Goal: Information Seeking & Learning: Check status

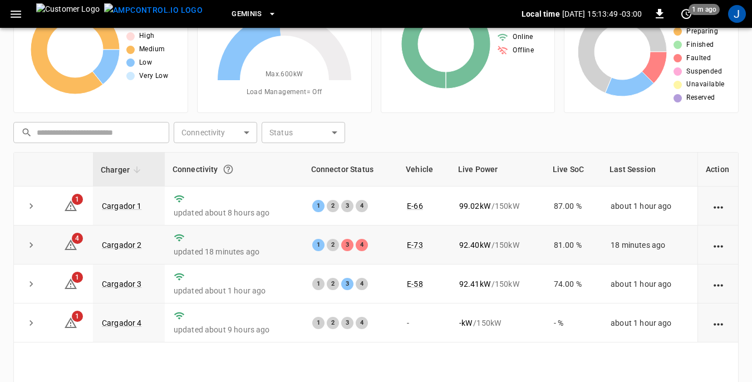
scroll to position [111, 0]
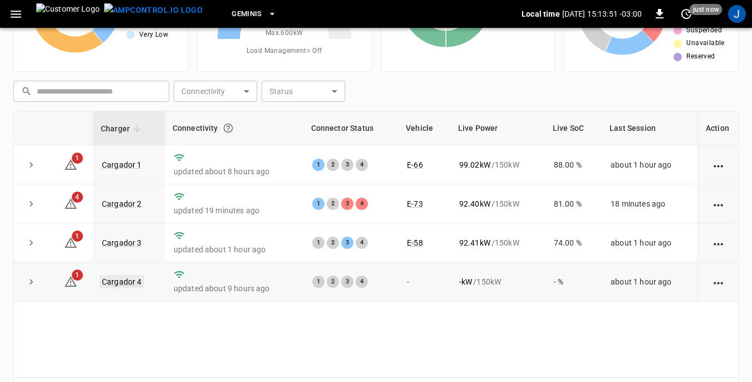
click at [113, 283] on link "Cargador 4" at bounding box center [122, 281] width 45 height 13
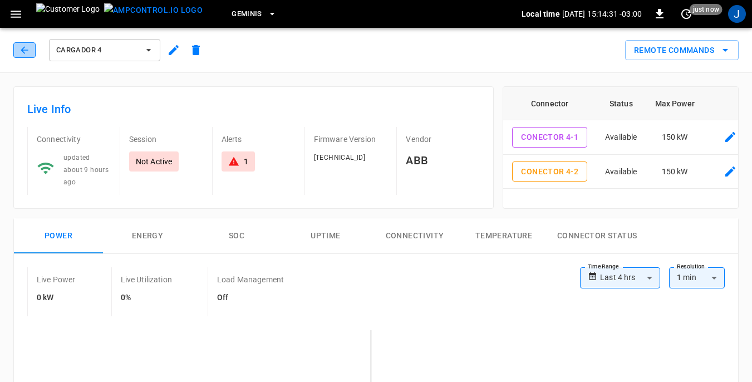
click at [20, 49] on icon "button" at bounding box center [24, 50] width 11 height 11
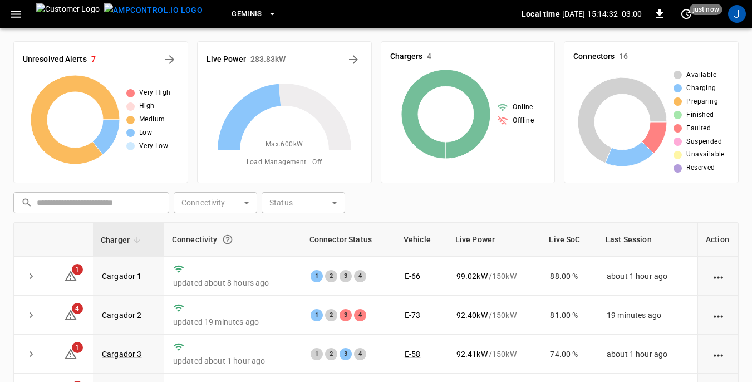
scroll to position [111, 0]
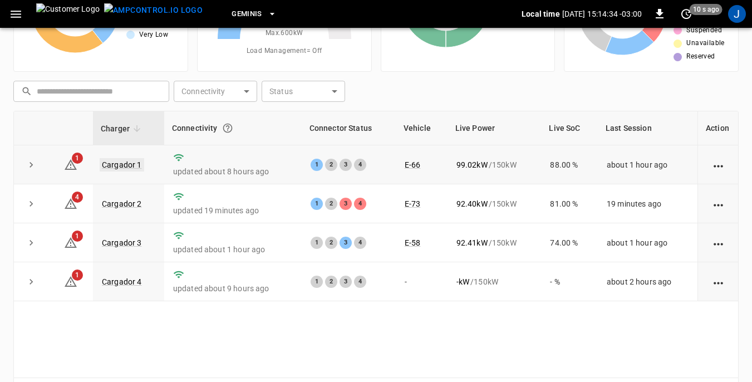
click at [124, 164] on link "Cargador 1" at bounding box center [122, 164] width 45 height 13
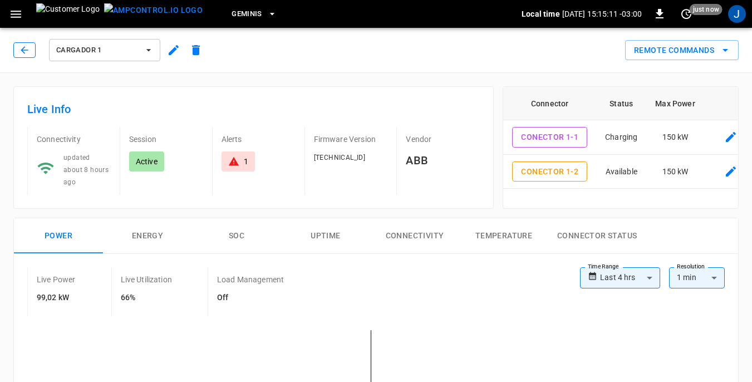
click at [24, 50] on icon "button" at bounding box center [24, 50] width 11 height 11
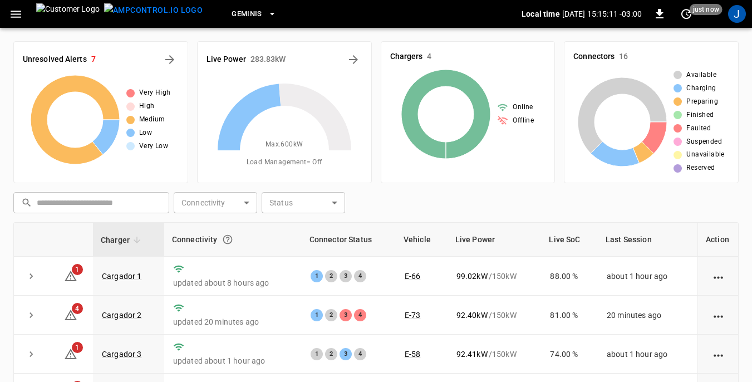
scroll to position [111, 0]
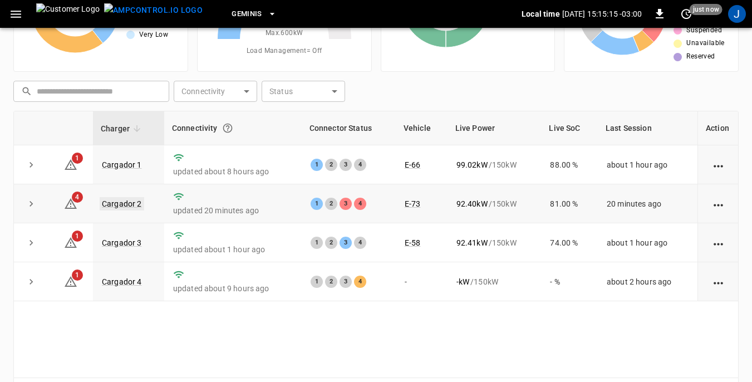
click at [121, 203] on link "Cargador 2" at bounding box center [122, 203] width 45 height 13
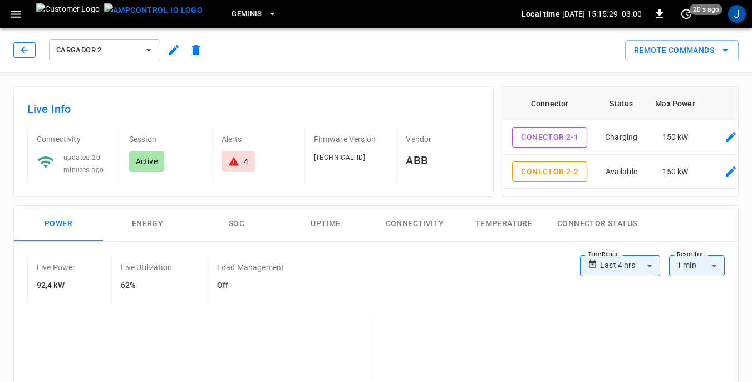
click at [21, 50] on icon "button" at bounding box center [24, 49] width 7 height 7
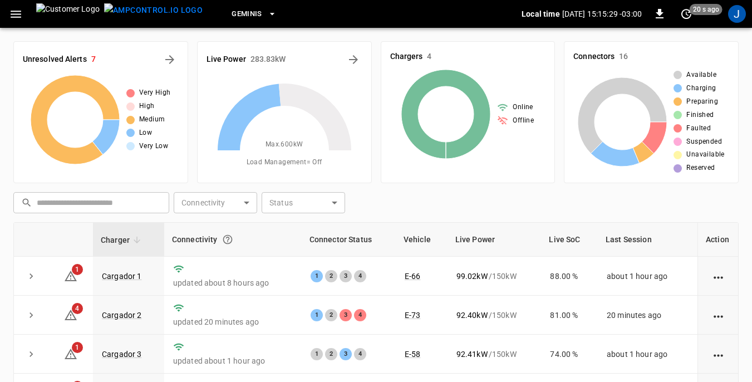
scroll to position [111, 0]
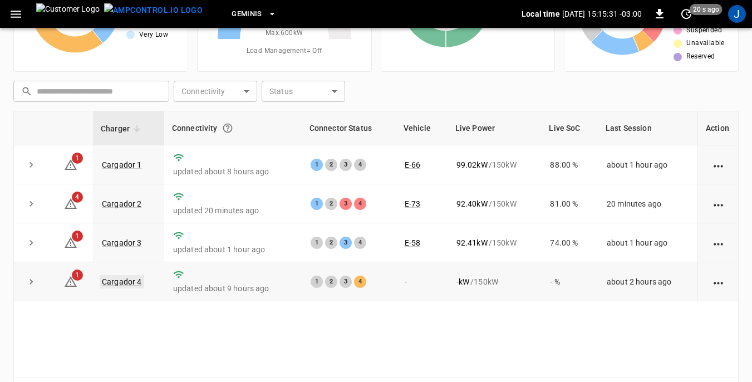
click at [131, 280] on link "Cargador 4" at bounding box center [122, 281] width 45 height 13
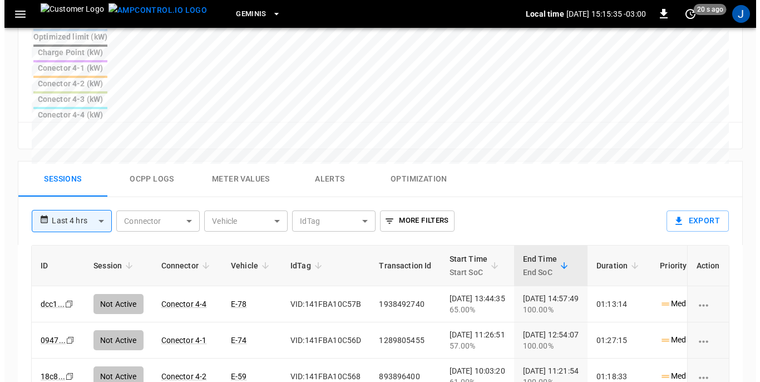
scroll to position [501, 0]
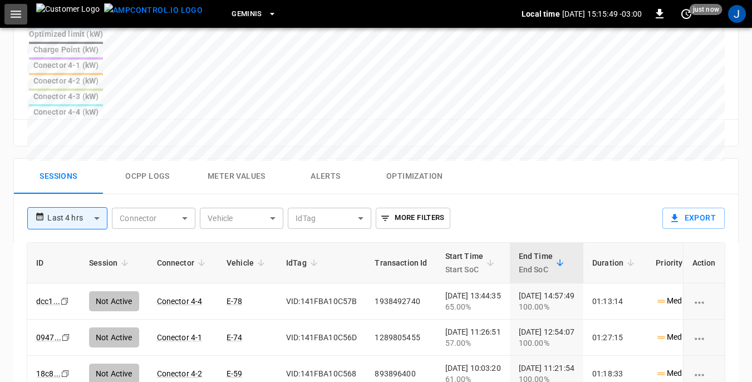
click at [16, 11] on icon "button" at bounding box center [16, 14] width 11 height 7
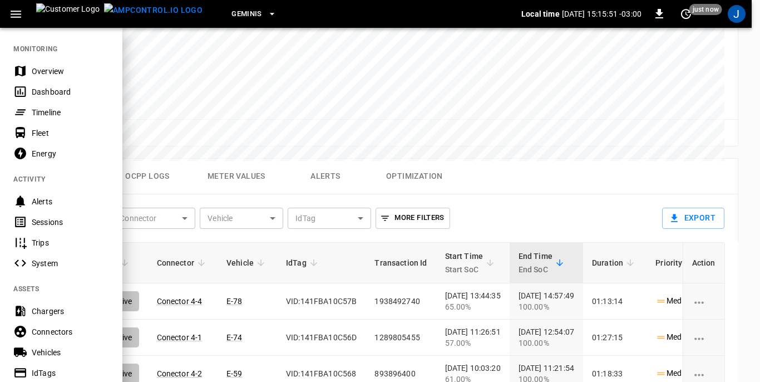
click at [41, 91] on div "Dashboard" at bounding box center [70, 91] width 77 height 11
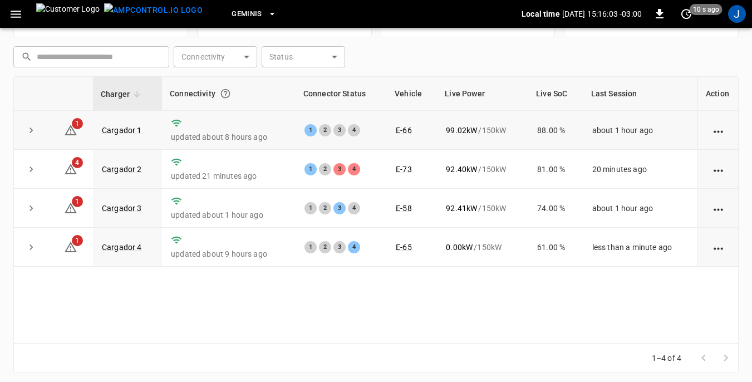
scroll to position [150, 0]
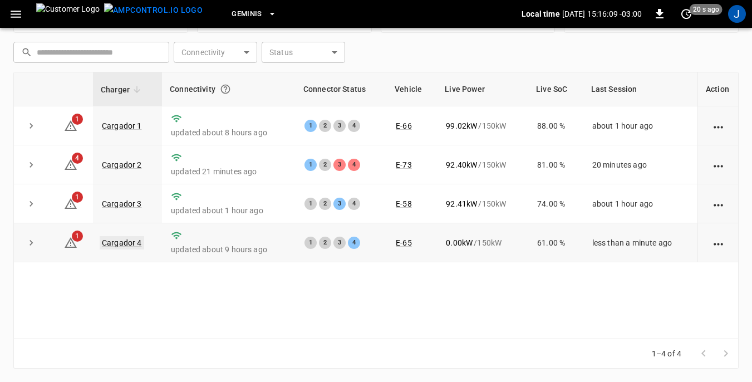
click at [122, 242] on link "Cargador 4" at bounding box center [122, 242] width 45 height 13
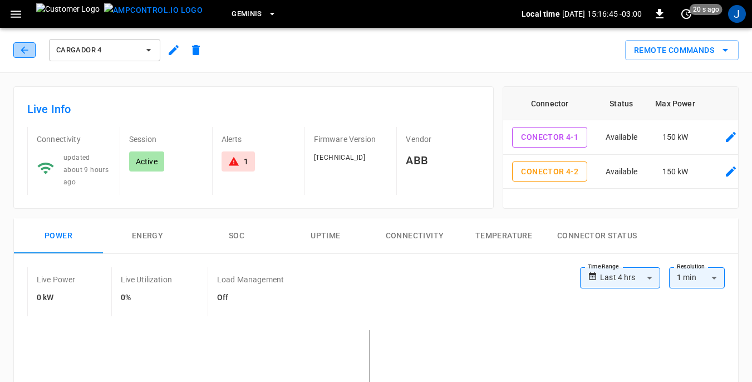
click at [27, 52] on icon "button" at bounding box center [24, 50] width 11 height 11
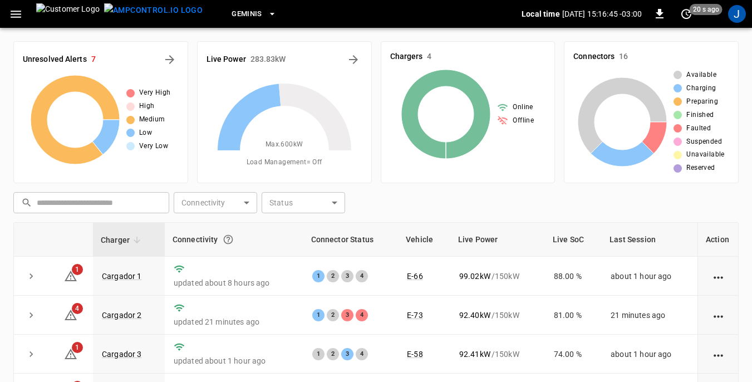
scroll to position [150, 0]
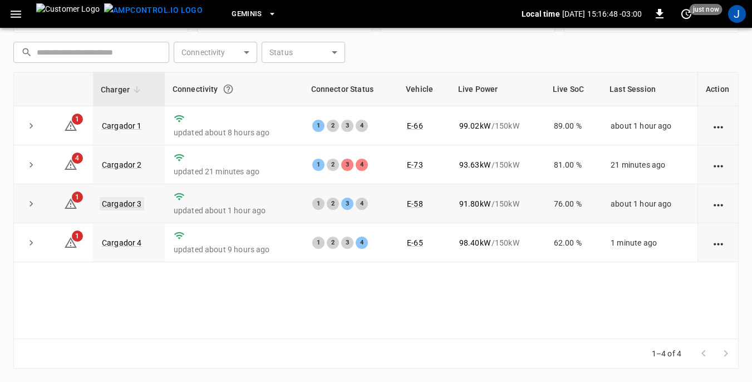
click at [121, 204] on link "Cargador 3" at bounding box center [122, 203] width 45 height 13
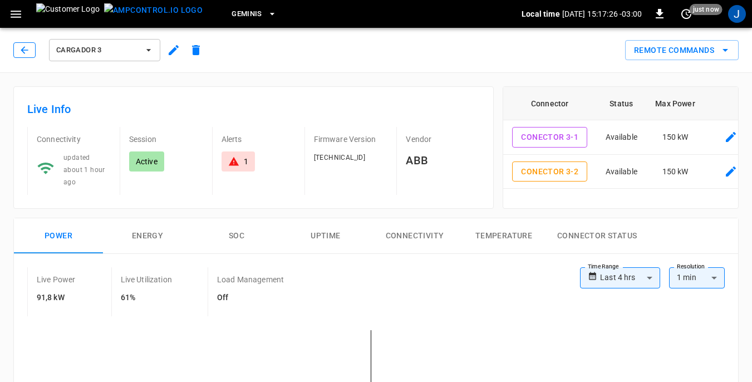
click at [23, 47] on icon "button" at bounding box center [24, 50] width 11 height 11
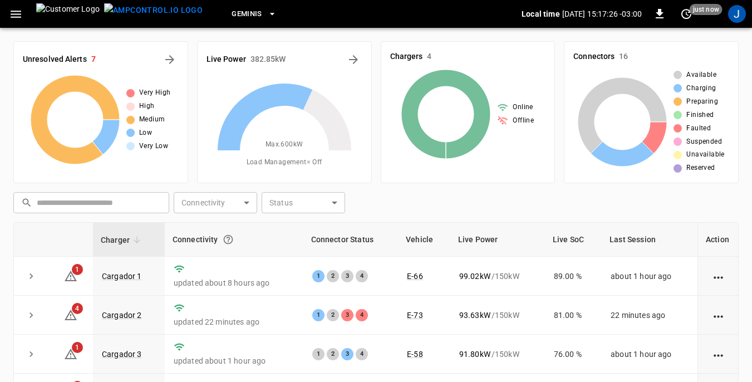
scroll to position [150, 0]
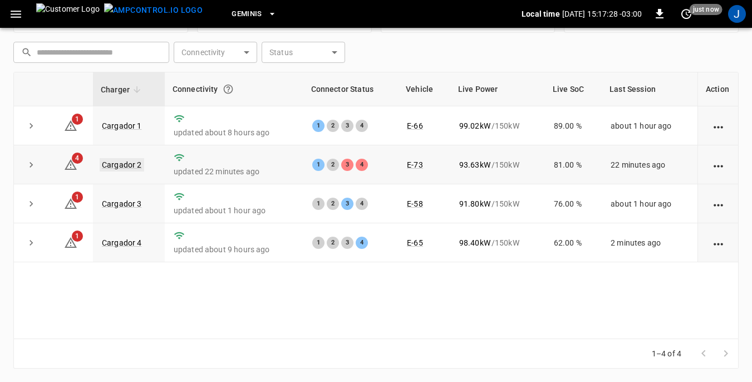
click at [116, 162] on link "Cargador 2" at bounding box center [122, 164] width 45 height 13
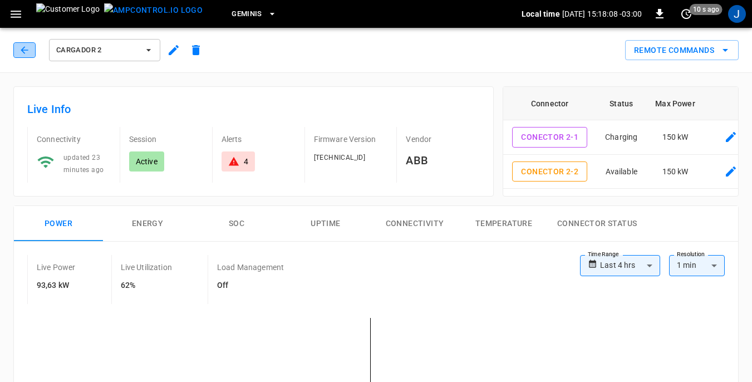
click at [26, 49] on icon "button" at bounding box center [24, 50] width 11 height 11
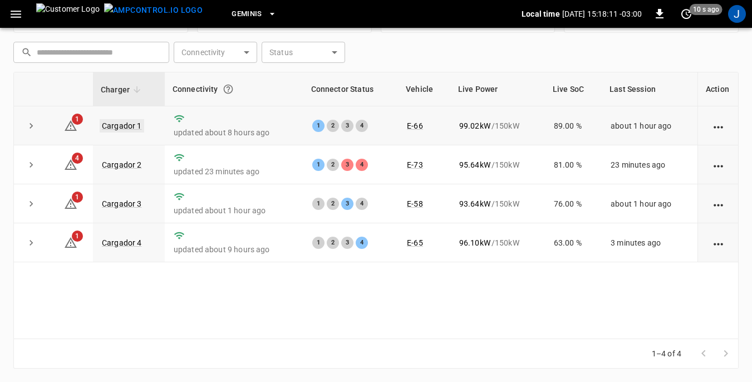
click at [120, 125] on link "Cargador 1" at bounding box center [122, 125] width 45 height 13
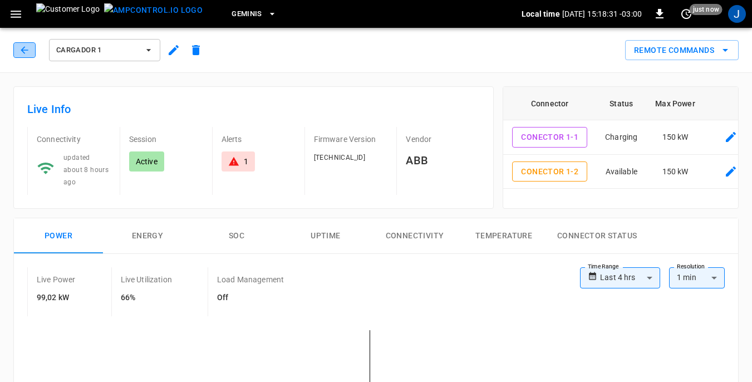
click at [17, 50] on button "button" at bounding box center [24, 50] width 22 height 16
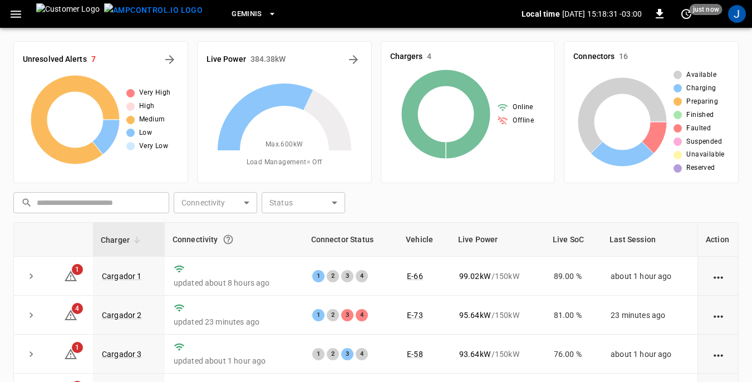
scroll to position [150, 0]
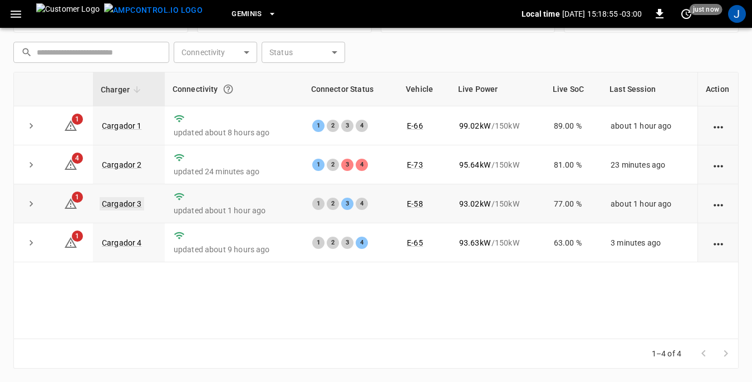
click at [125, 206] on link "Cargador 3" at bounding box center [122, 203] width 45 height 13
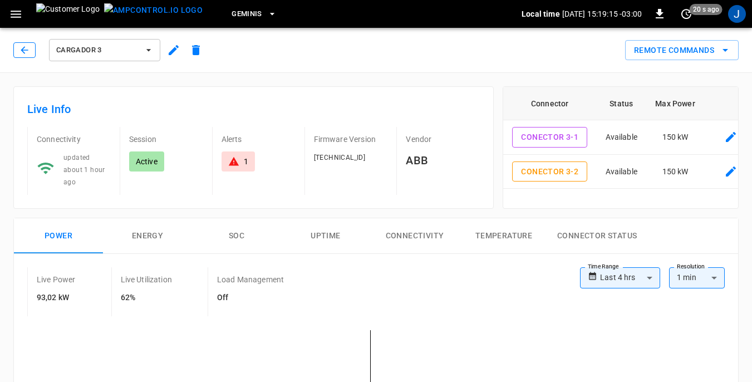
click at [17, 50] on button "button" at bounding box center [24, 50] width 22 height 16
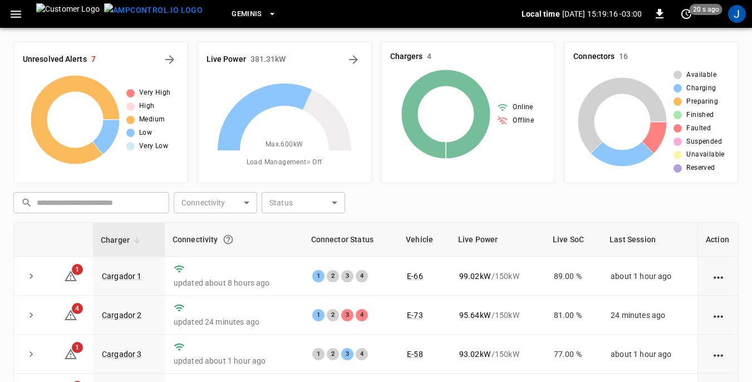
scroll to position [150, 0]
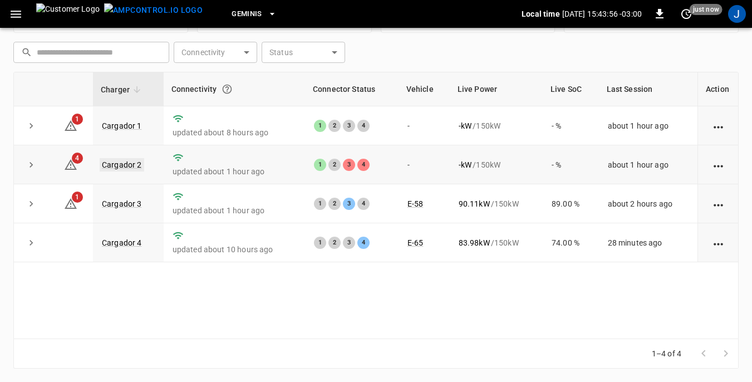
click at [114, 166] on link "Cargador 2" at bounding box center [122, 164] width 45 height 13
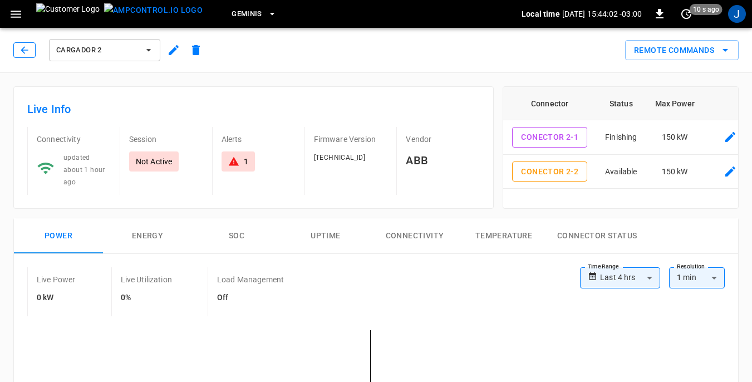
click at [26, 47] on icon "button" at bounding box center [24, 50] width 11 height 11
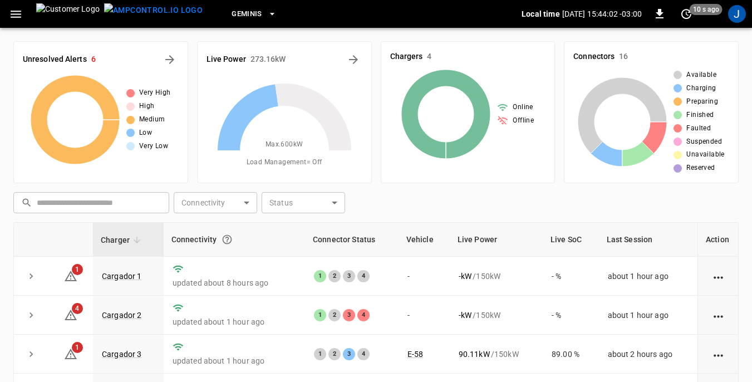
scroll to position [150, 0]
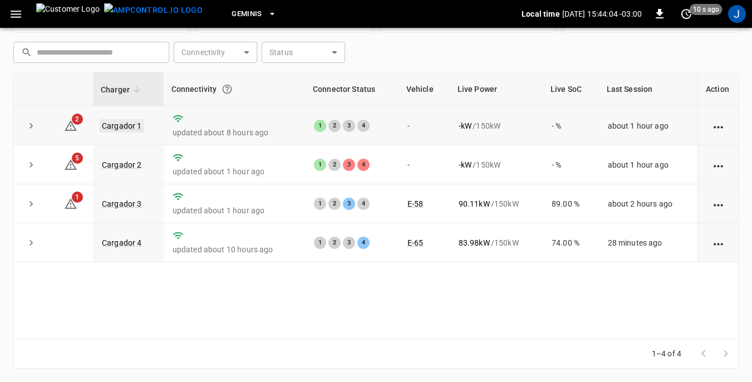
click at [127, 125] on link "Cargador 1" at bounding box center [122, 125] width 45 height 13
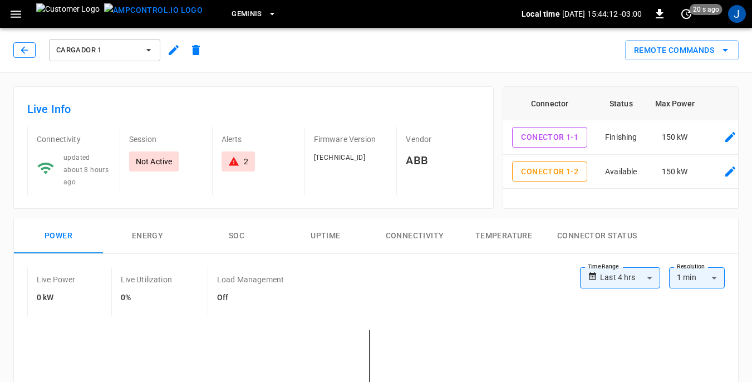
click at [29, 51] on icon "button" at bounding box center [24, 50] width 11 height 11
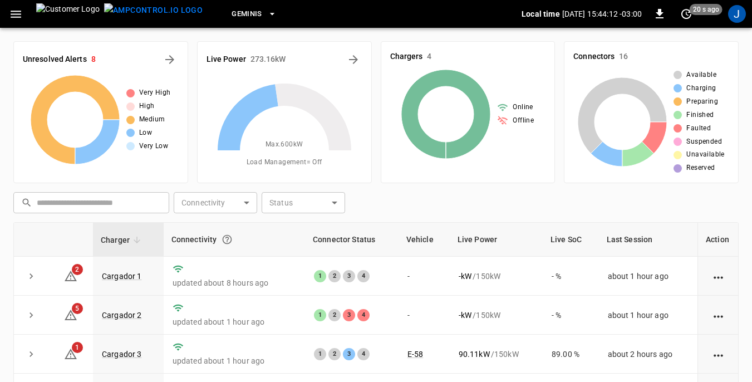
scroll to position [150, 0]
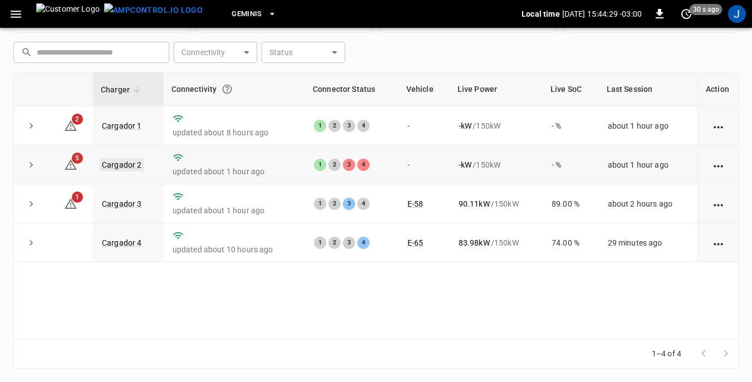
click at [119, 162] on link "Cargador 2" at bounding box center [122, 164] width 45 height 13
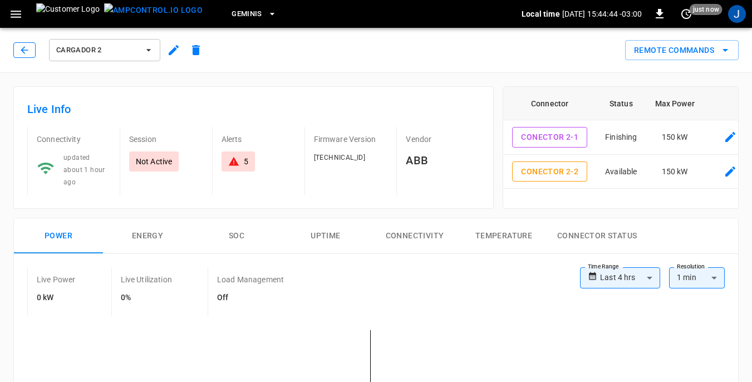
click at [26, 52] on icon "button" at bounding box center [24, 50] width 11 height 11
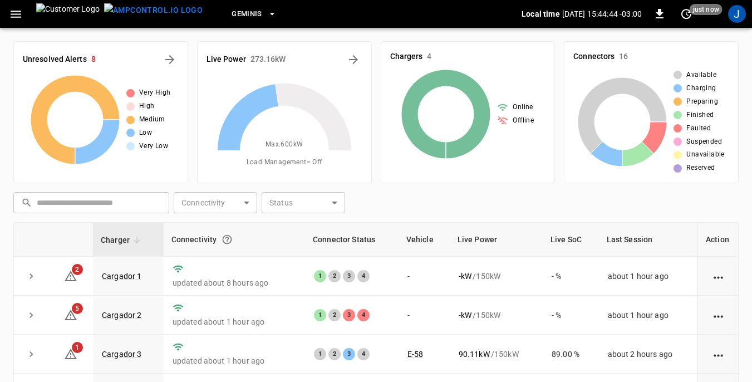
scroll to position [150, 0]
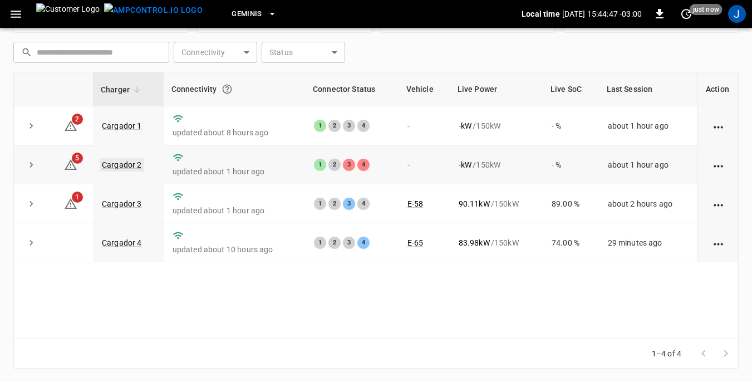
click at [121, 162] on link "Cargador 2" at bounding box center [122, 164] width 45 height 13
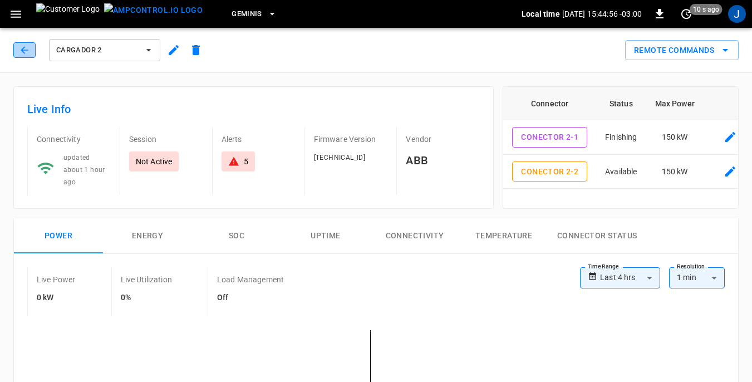
click at [21, 51] on icon "button" at bounding box center [24, 50] width 11 height 11
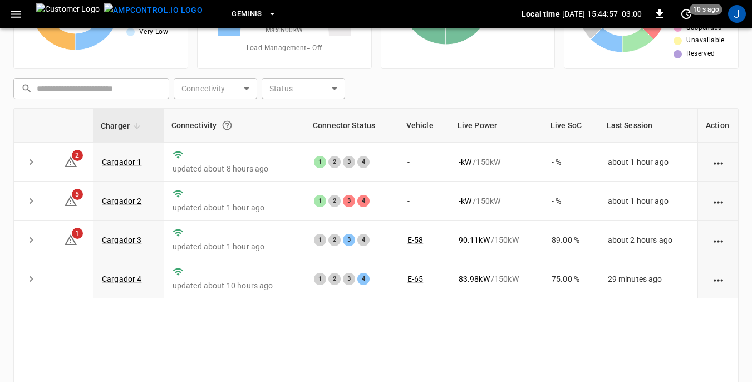
scroll to position [95, 0]
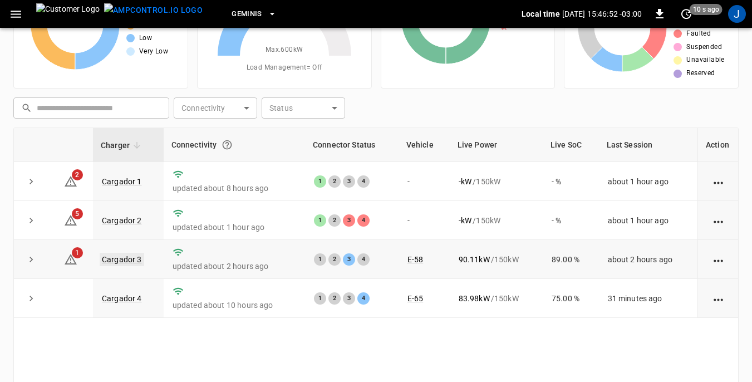
click at [136, 257] on link "Cargador 3" at bounding box center [122, 259] width 45 height 13
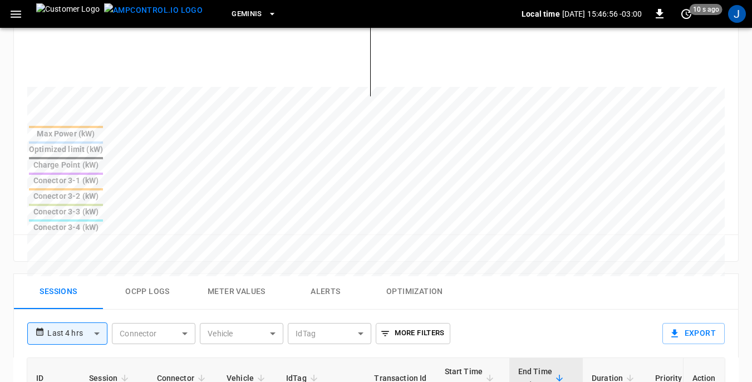
scroll to position [389, 0]
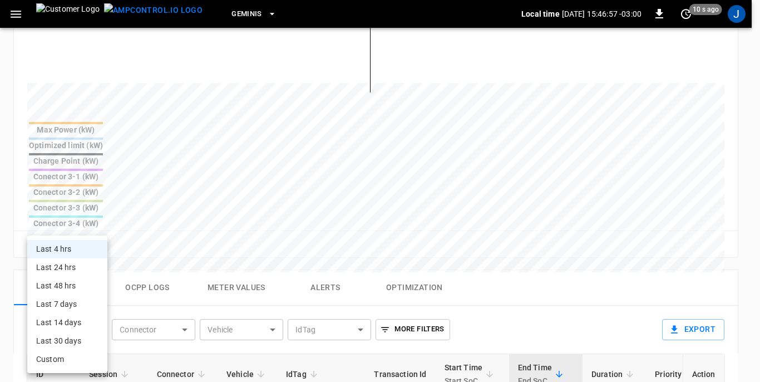
click at [97, 231] on body "**********" at bounding box center [380, 137] width 760 height 1053
click at [68, 266] on li "Last 24 hrs" at bounding box center [67, 267] width 80 height 18
type input "**********"
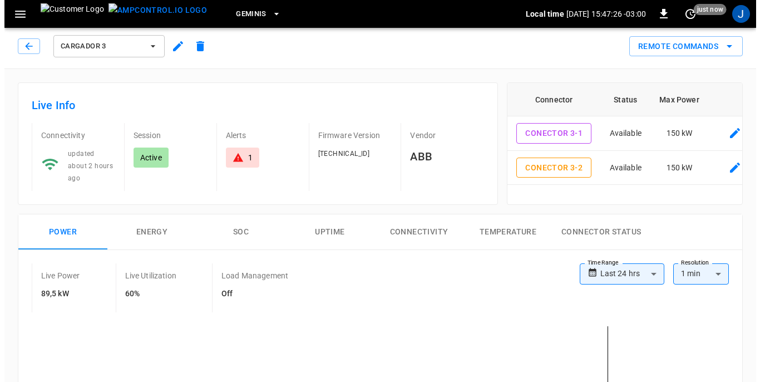
scroll to position [0, 0]
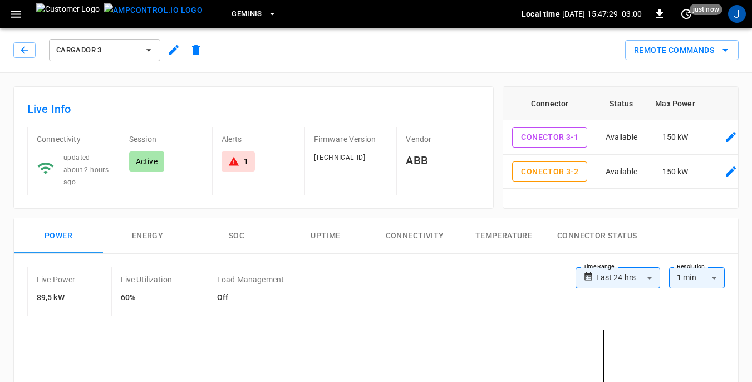
click at [149, 50] on icon "button" at bounding box center [148, 50] width 4 height 2
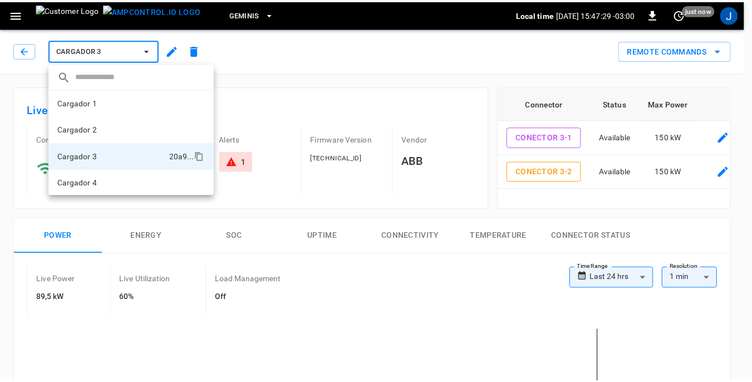
scroll to position [1, 0]
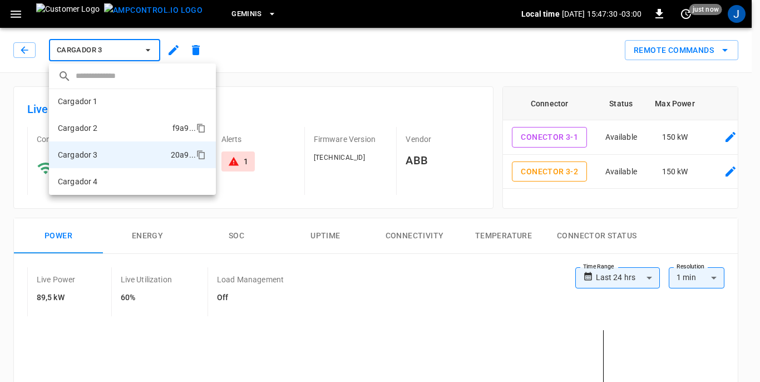
click at [93, 130] on p "Cargador 2" at bounding box center [78, 127] width 40 height 11
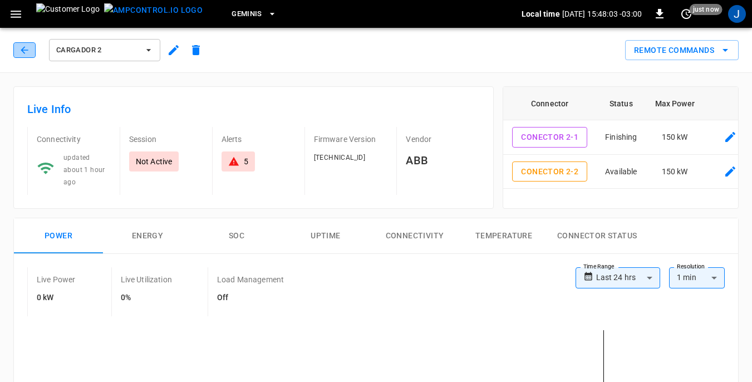
click at [24, 52] on icon "button" at bounding box center [24, 49] width 7 height 7
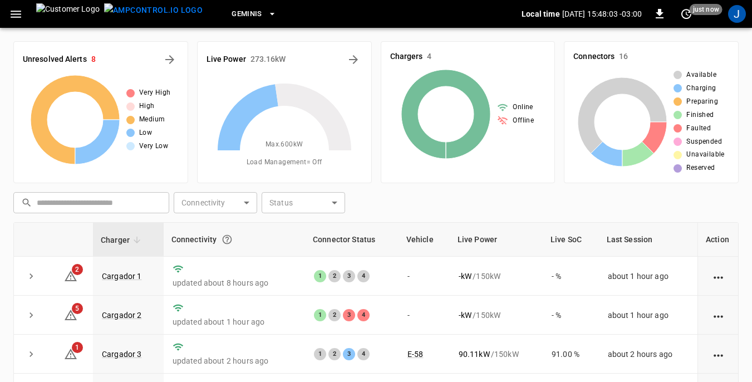
scroll to position [95, 0]
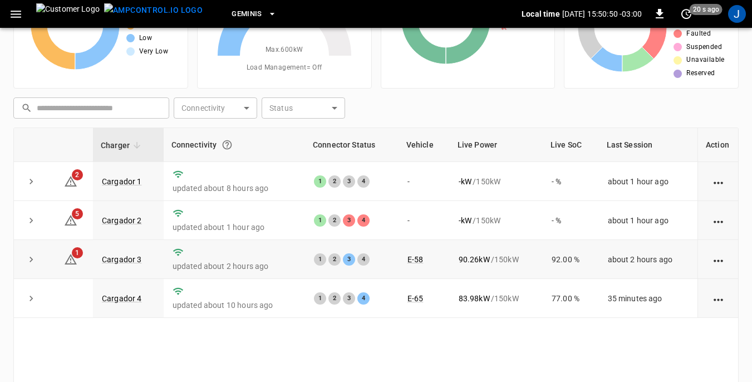
click at [223, 263] on p "updated about 2 hours ago" at bounding box center [234, 265] width 124 height 11
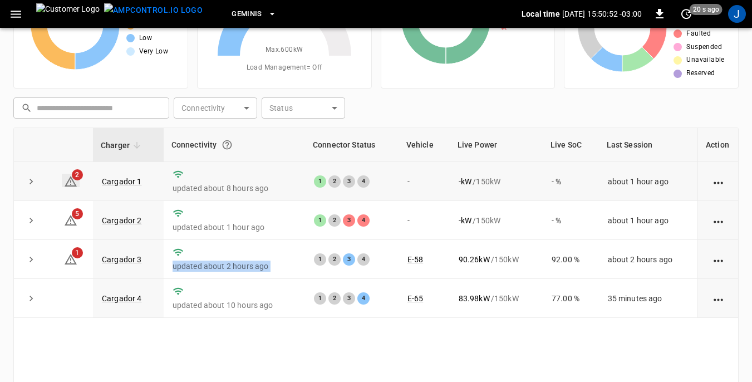
drag, startPoint x: 223, startPoint y: 263, endPoint x: 72, endPoint y: 179, distance: 172.1
click at [223, 263] on p "updated about 2 hours ago" at bounding box center [234, 265] width 124 height 11
click at [72, 179] on tbody "2 Cargador 1 updated about 8 hours ago 1 2 3 4 - - kW / 150 kW - % about 1 hour…" at bounding box center [376, 240] width 724 height 156
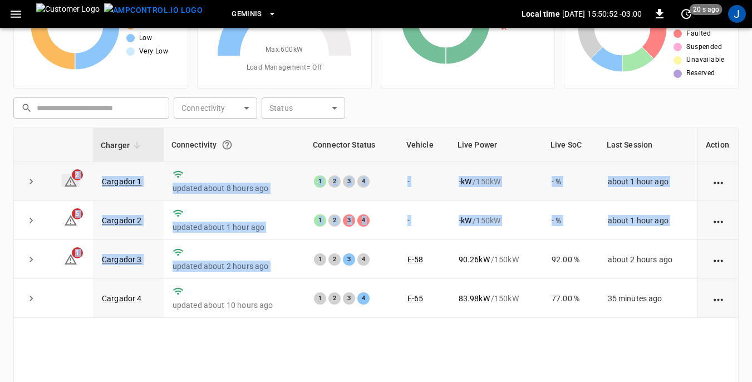
click at [72, 179] on icon at bounding box center [70, 181] width 13 height 13
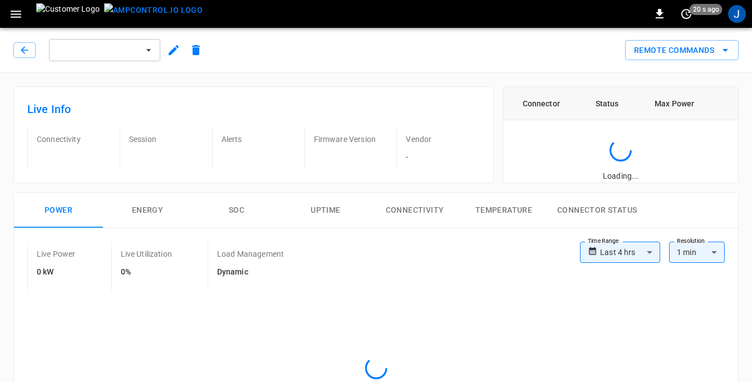
click at [72, 183] on div "**********" at bounding box center [371, 372] width 734 height 379
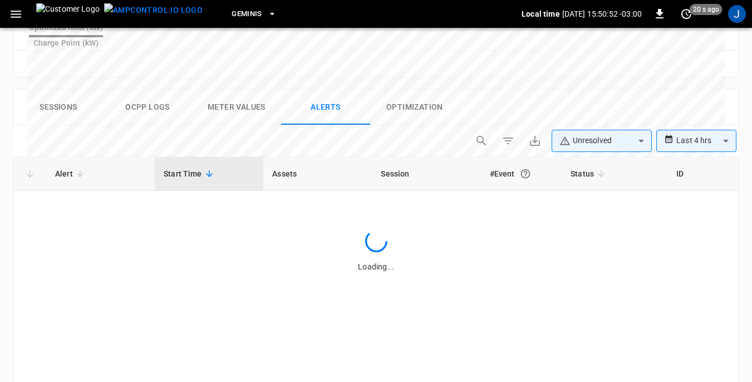
scroll to position [518, 0]
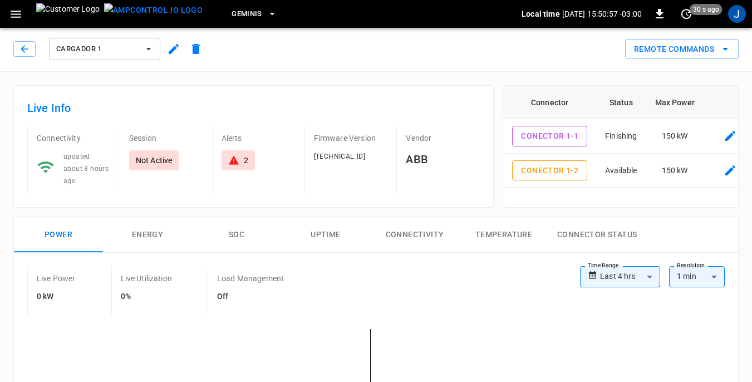
scroll to position [0, 0]
click at [19, 48] on icon "button" at bounding box center [24, 50] width 11 height 11
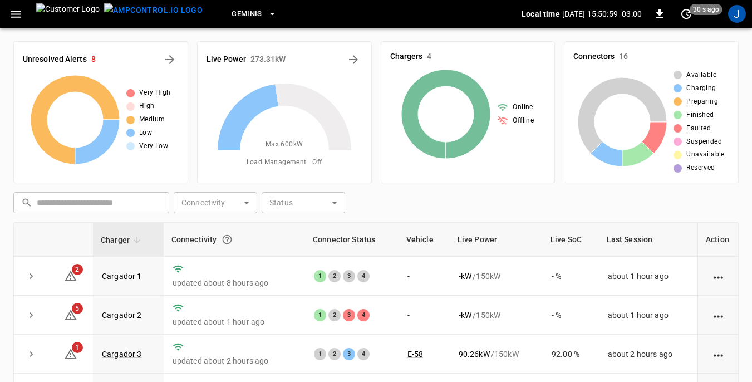
scroll to position [95, 0]
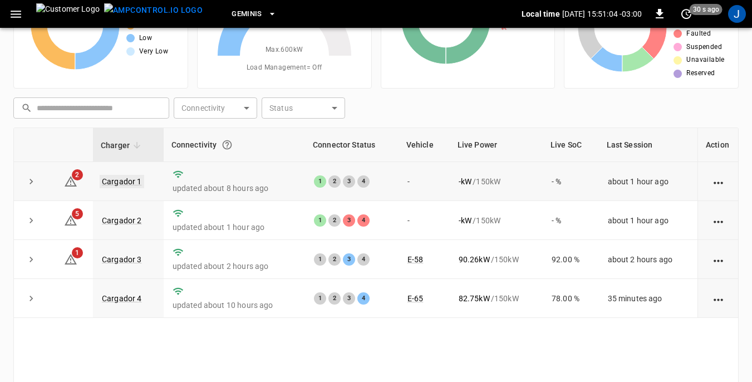
click at [130, 179] on link "Cargador 1" at bounding box center [122, 181] width 45 height 13
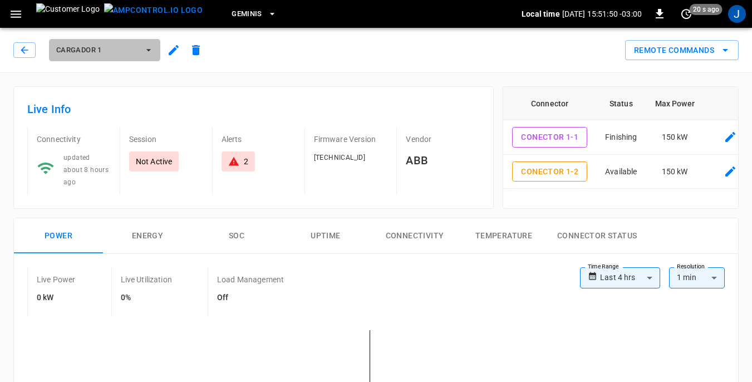
click at [152, 47] on icon "button" at bounding box center [148, 50] width 11 height 11
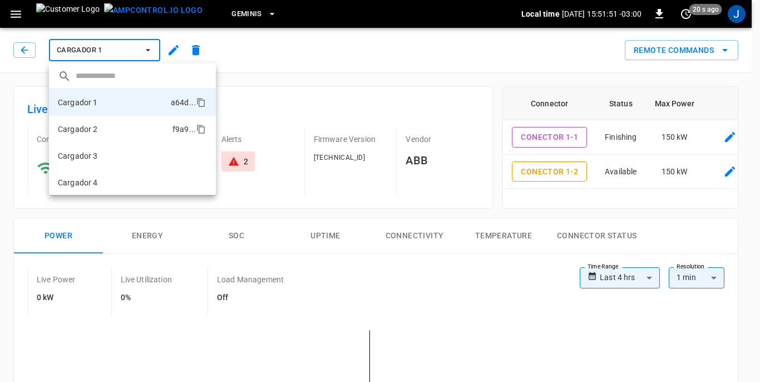
click at [84, 129] on p "Cargador 2" at bounding box center [78, 129] width 40 height 11
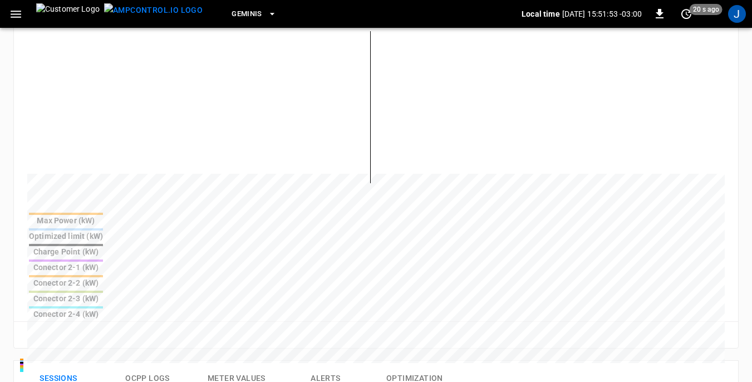
scroll to position [445, 0]
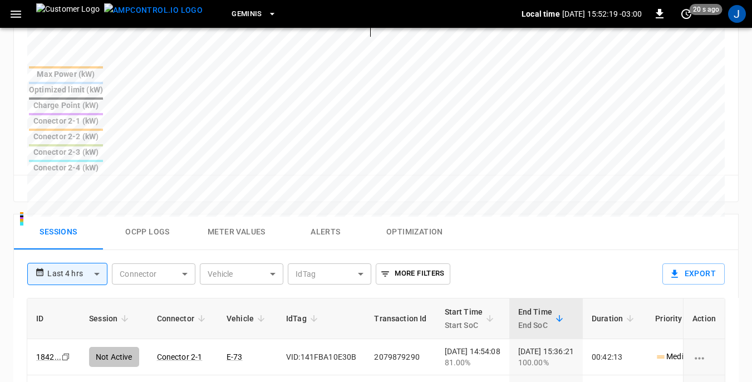
click at [421, 263] on button "More Filters" at bounding box center [413, 273] width 74 height 21
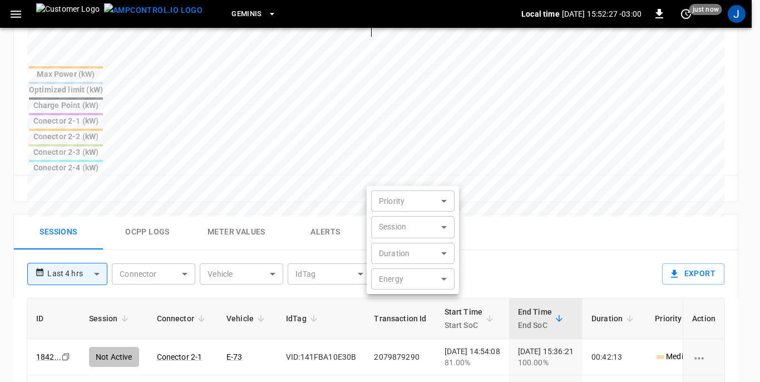
click at [515, 118] on div at bounding box center [380, 191] width 760 height 382
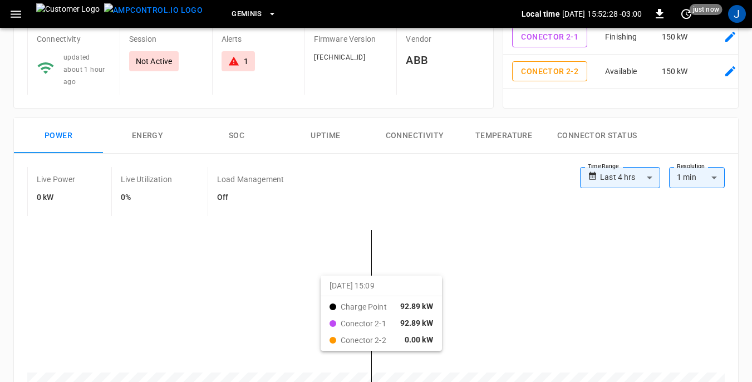
scroll to position [0, 0]
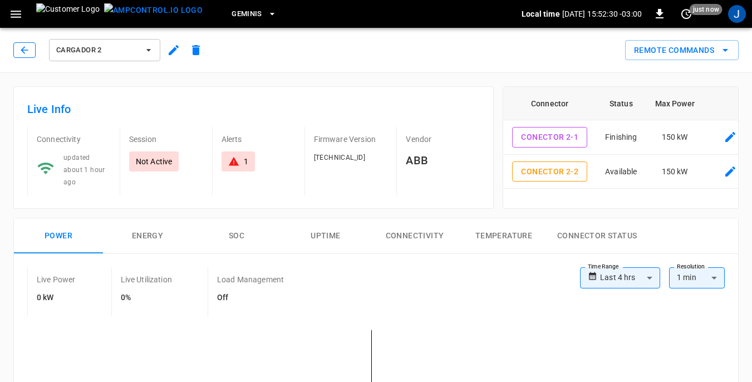
click at [21, 49] on icon "button" at bounding box center [24, 50] width 11 height 11
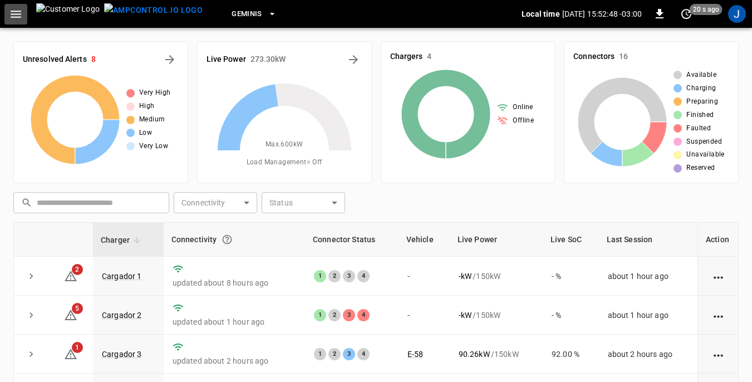
click at [18, 12] on icon "button" at bounding box center [16, 14] width 14 height 14
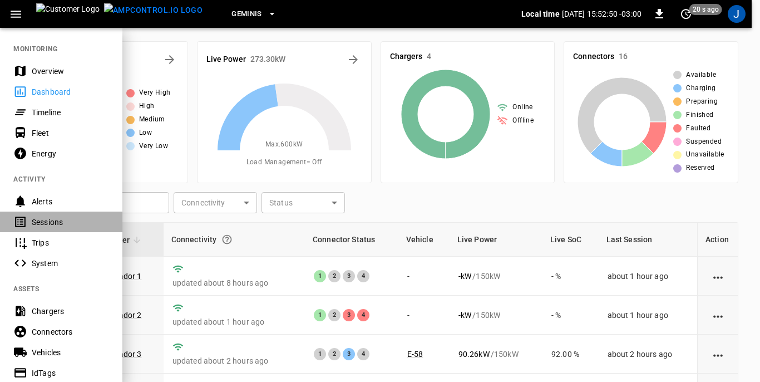
click at [46, 219] on div "Sessions" at bounding box center [70, 221] width 77 height 11
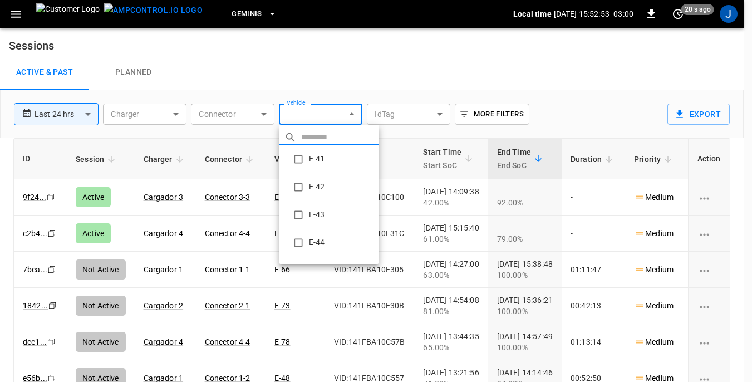
click at [354, 116] on body "**********" at bounding box center [376, 217] width 752 height 435
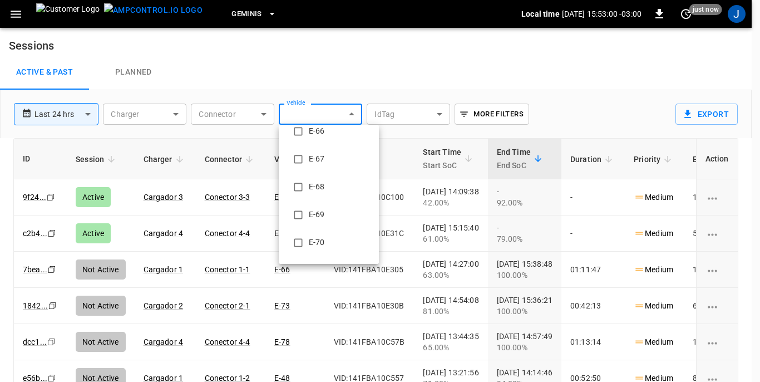
scroll to position [779, 0]
type input "**********"
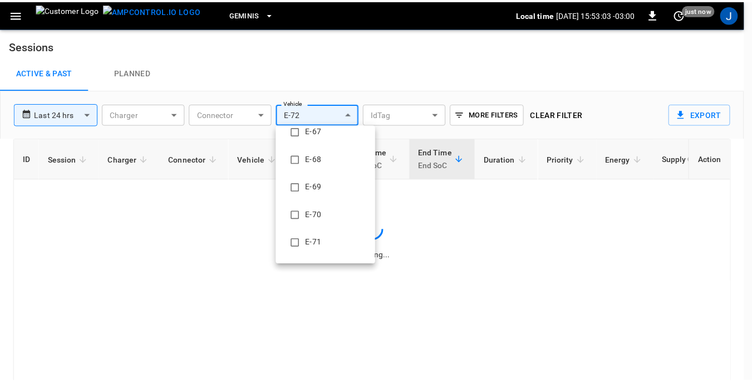
scroll to position [0, 0]
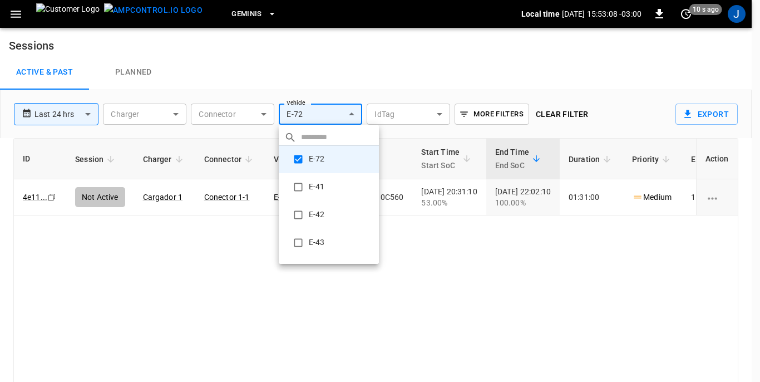
click at [176, 114] on div at bounding box center [380, 191] width 760 height 382
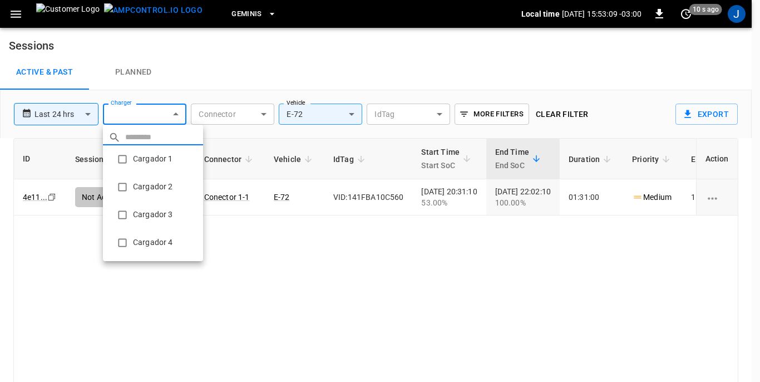
click at [176, 114] on body "**********" at bounding box center [380, 217] width 760 height 435
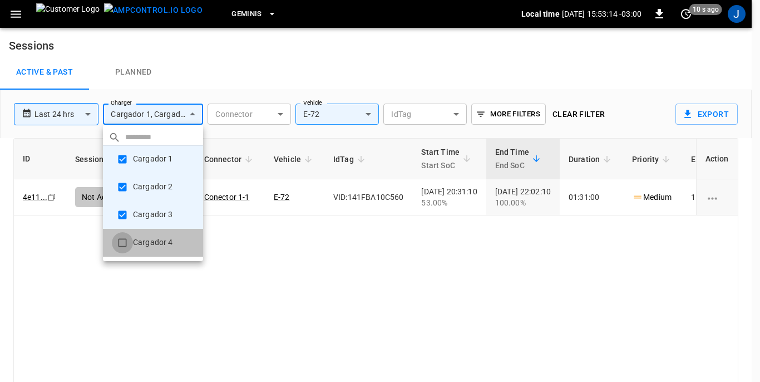
type input "**********"
click at [15, 13] on div at bounding box center [380, 191] width 760 height 382
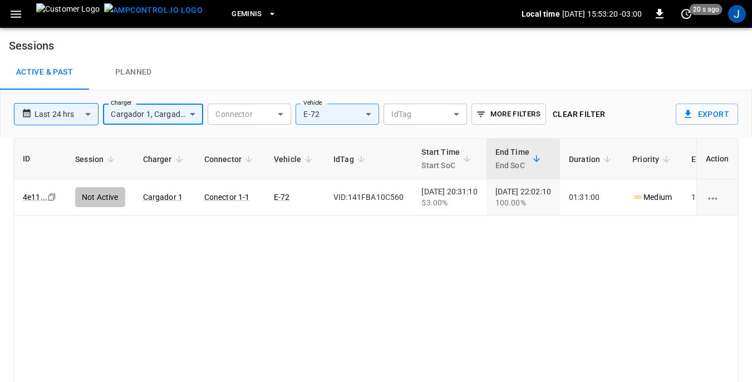
click at [15, 13] on icon "button" at bounding box center [16, 14] width 11 height 7
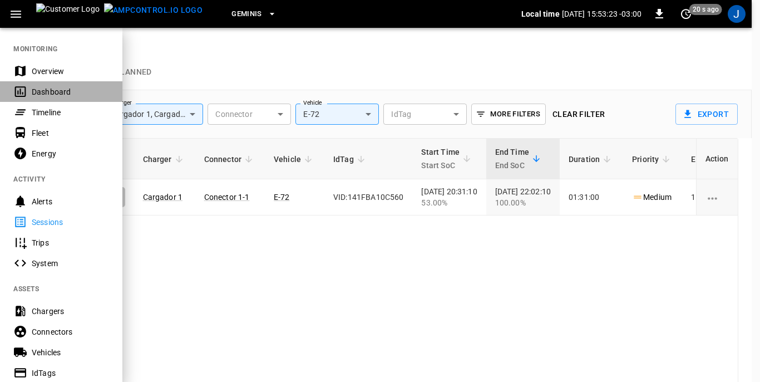
click at [50, 93] on div "Dashboard" at bounding box center [70, 91] width 77 height 11
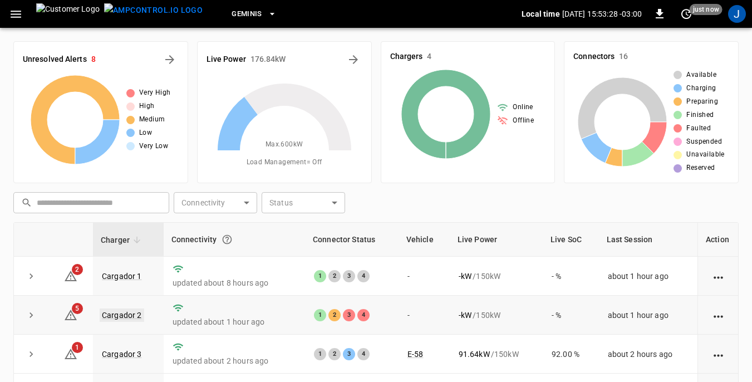
click at [120, 318] on link "Cargador 2" at bounding box center [122, 314] width 45 height 13
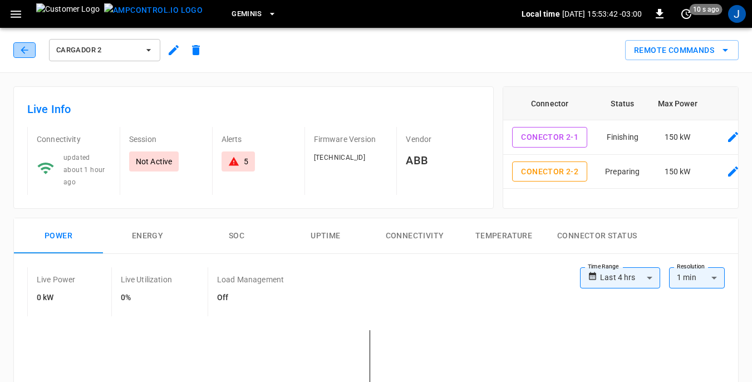
click at [21, 47] on icon "button" at bounding box center [24, 50] width 11 height 11
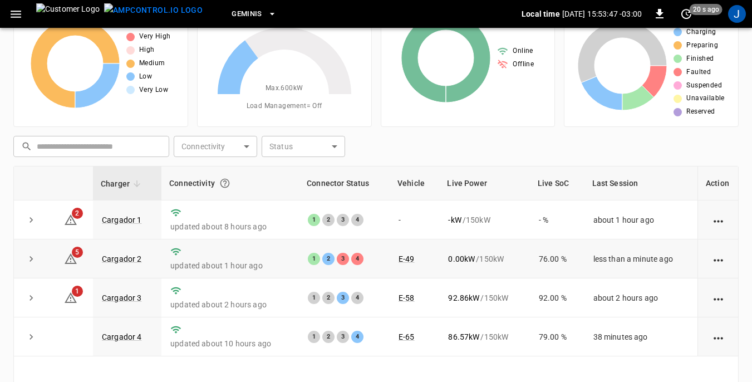
scroll to position [111, 0]
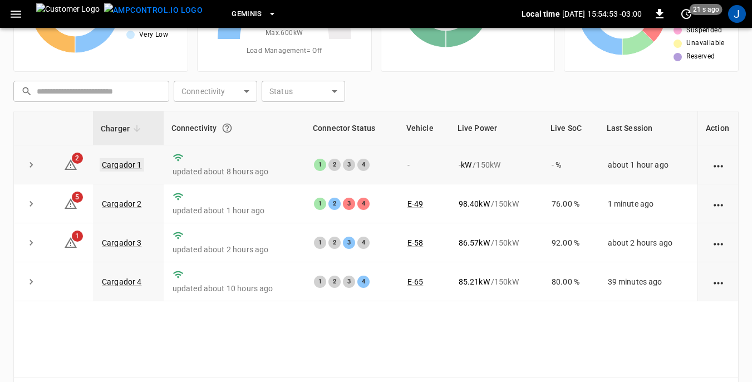
click at [126, 165] on link "Cargador 1" at bounding box center [122, 164] width 45 height 13
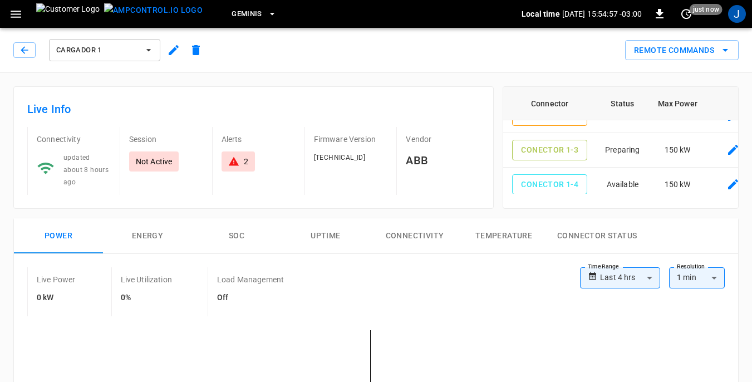
scroll to position [56, 0]
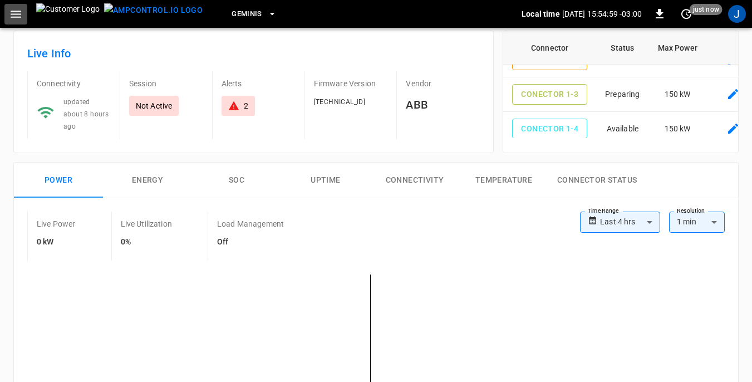
click at [16, 15] on icon "button" at bounding box center [16, 14] width 14 height 14
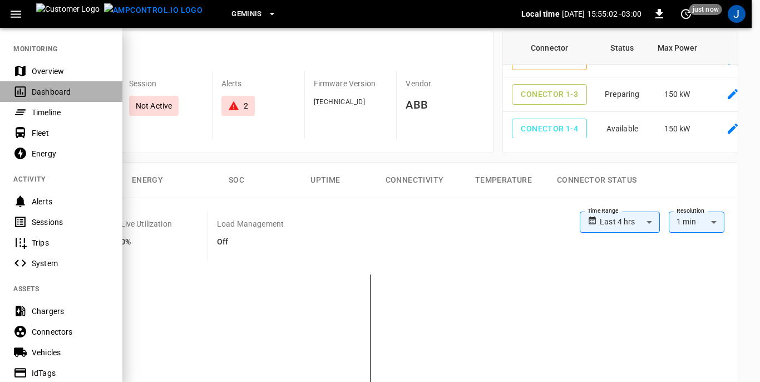
click at [48, 85] on div "Dashboard" at bounding box center [61, 91] width 122 height 21
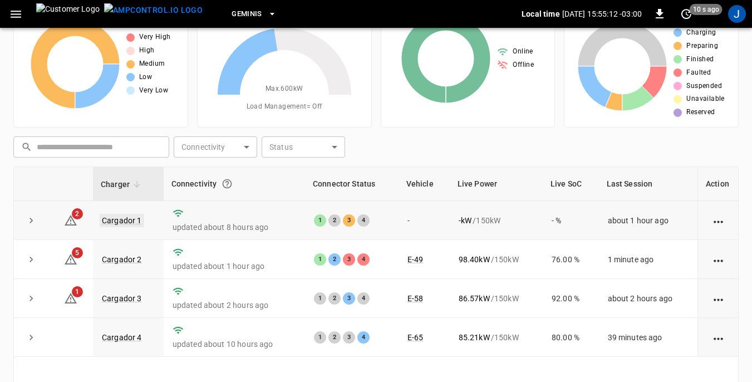
click at [124, 218] on link "Cargador 1" at bounding box center [122, 220] width 45 height 13
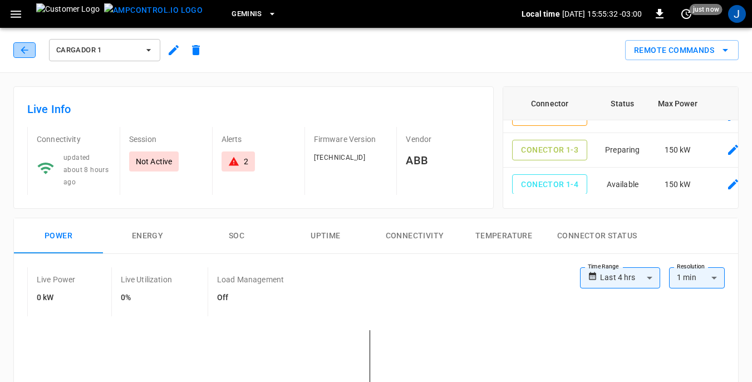
click at [24, 51] on icon "button" at bounding box center [24, 50] width 11 height 11
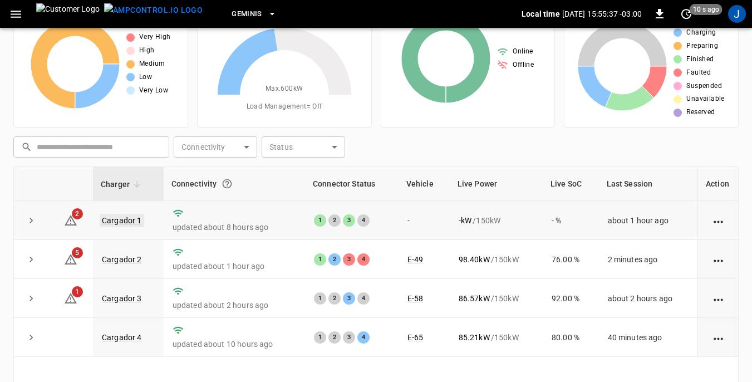
click at [118, 221] on link "Cargador 1" at bounding box center [122, 220] width 45 height 13
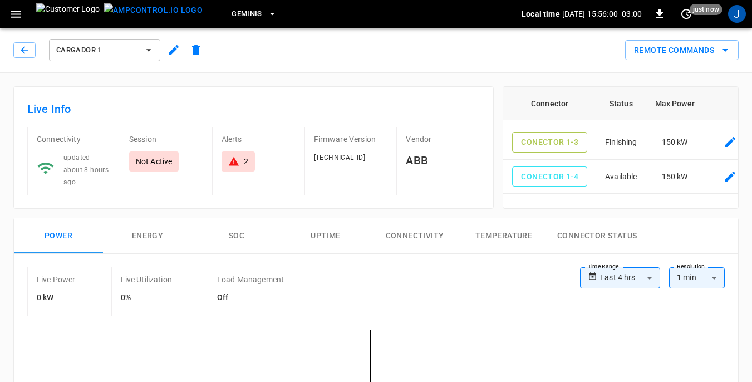
scroll to position [72, 0]
click at [19, 49] on icon "button" at bounding box center [24, 50] width 11 height 11
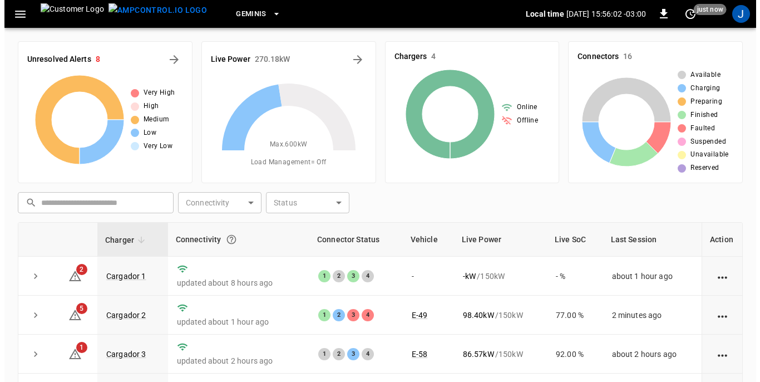
scroll to position [56, 0]
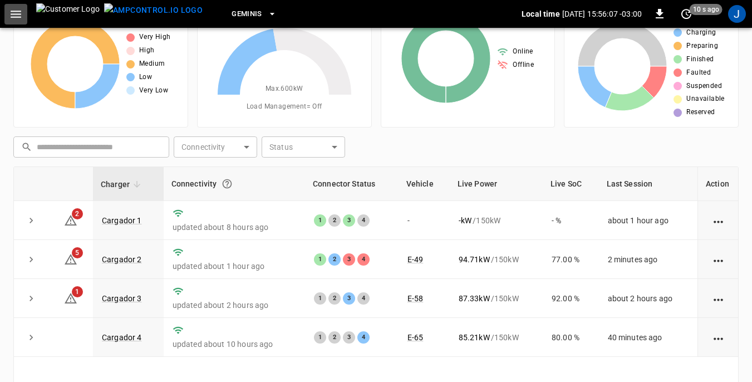
click at [23, 13] on button "button" at bounding box center [15, 14] width 23 height 21
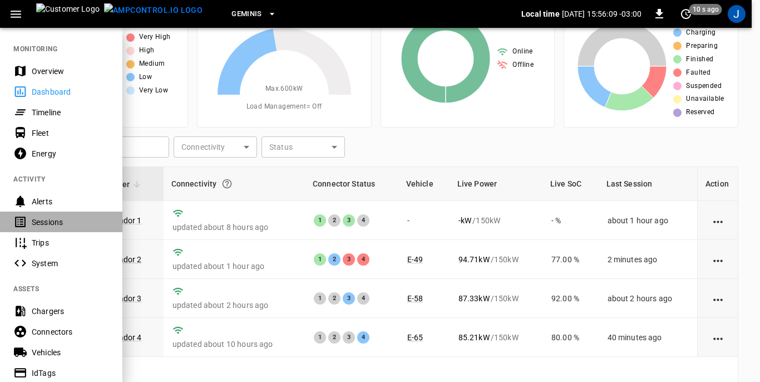
click at [31, 220] on div "Sessions" at bounding box center [61, 221] width 122 height 21
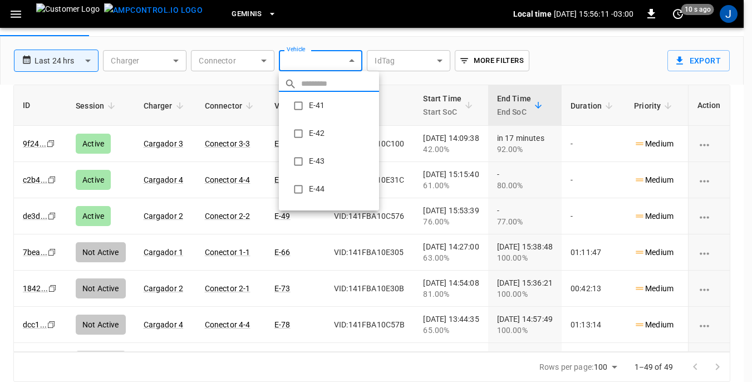
click at [356, 60] on body "**********" at bounding box center [376, 164] width 752 height 435
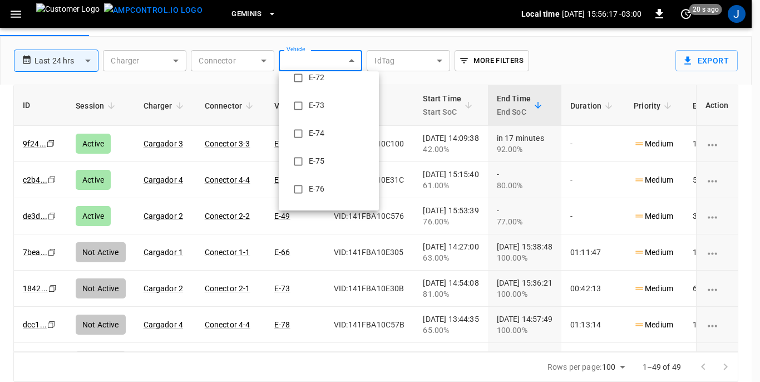
scroll to position [946, 0]
type input "**********"
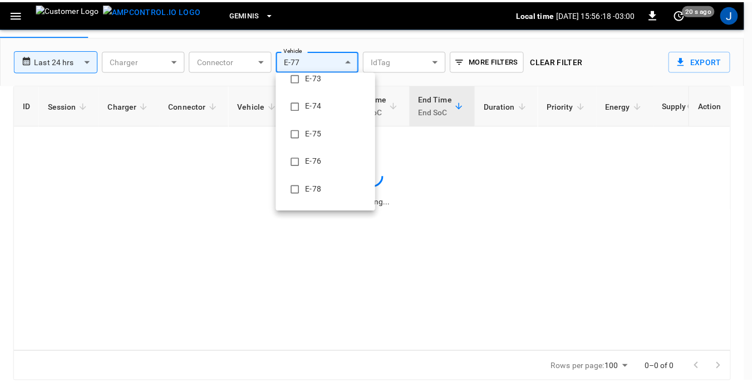
scroll to position [0, 0]
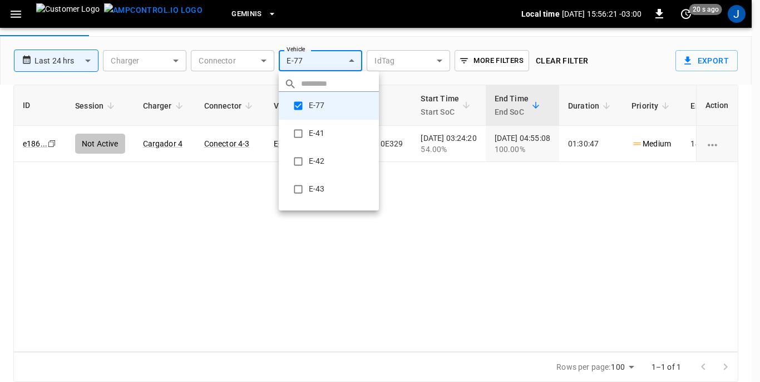
click at [426, 203] on div at bounding box center [380, 191] width 760 height 382
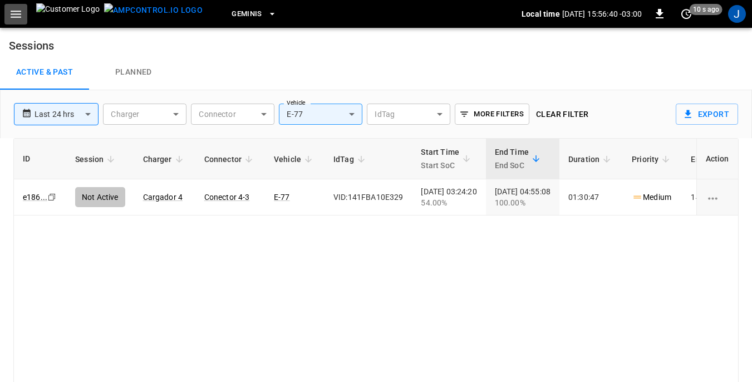
click at [16, 14] on icon "button" at bounding box center [16, 14] width 11 height 7
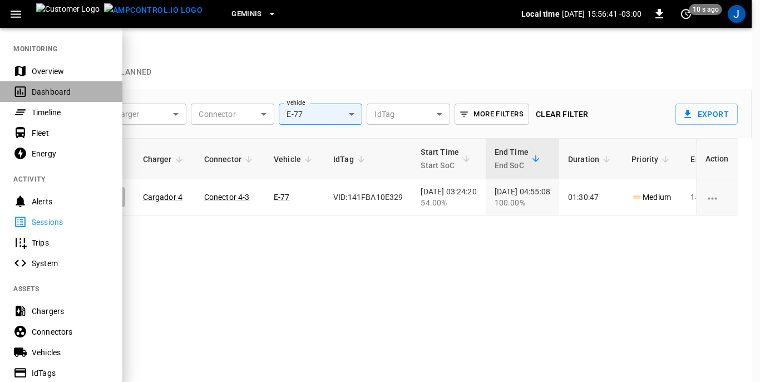
click at [34, 91] on div "Dashboard" at bounding box center [70, 91] width 77 height 11
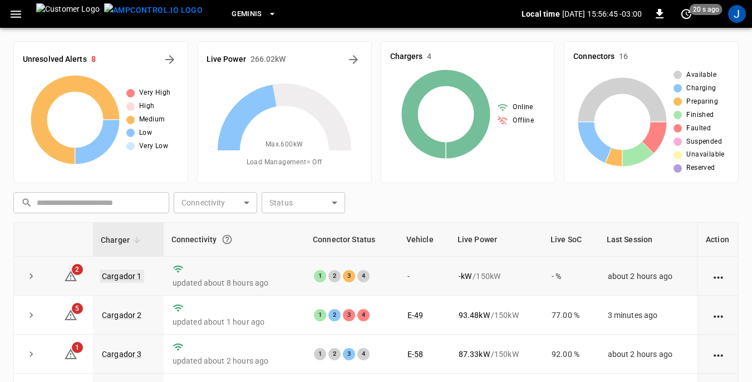
click at [135, 276] on link "Cargador 1" at bounding box center [122, 275] width 45 height 13
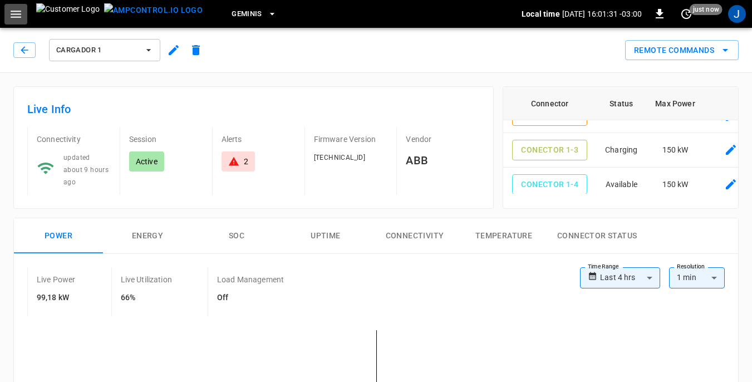
click at [18, 10] on icon "button" at bounding box center [16, 14] width 14 height 14
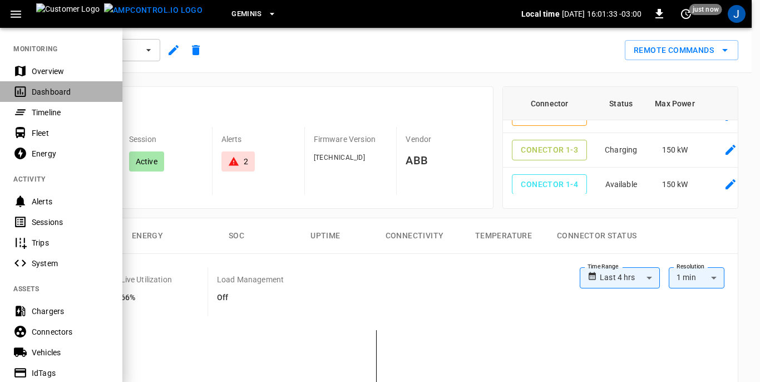
click at [42, 88] on div "Dashboard" at bounding box center [70, 91] width 77 height 11
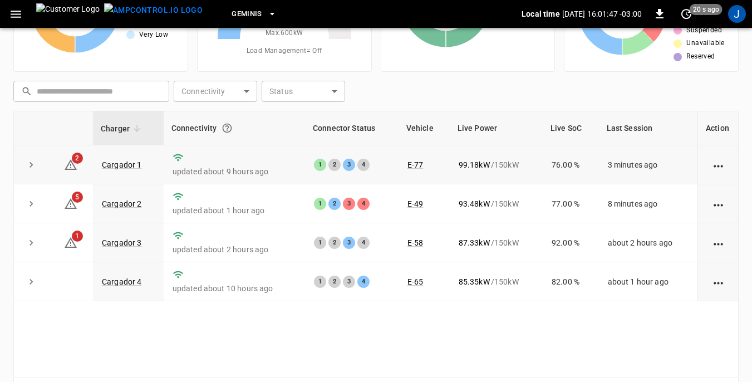
scroll to position [56, 0]
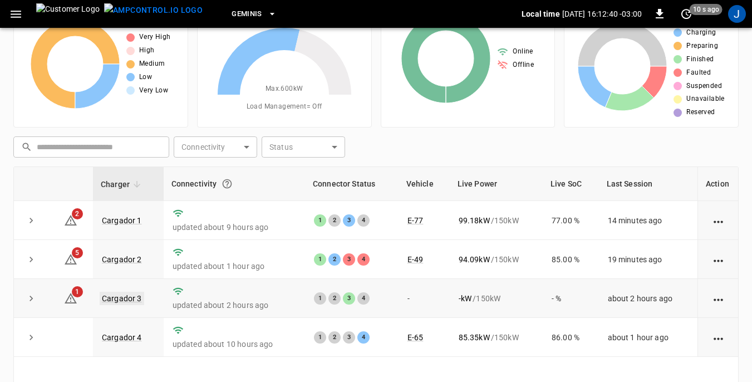
click at [120, 298] on link "Cargador 3" at bounding box center [122, 298] width 45 height 13
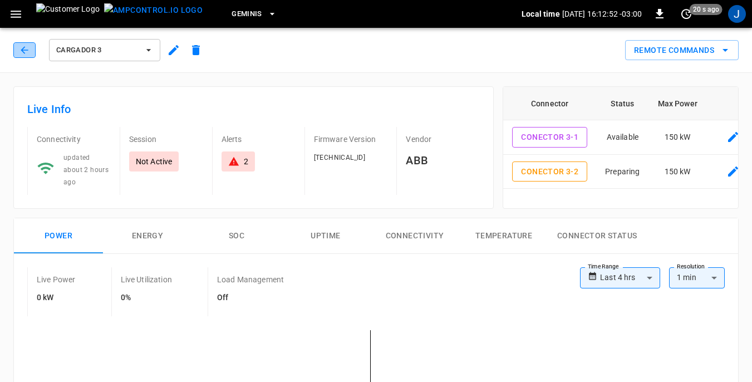
click at [22, 49] on icon "button" at bounding box center [24, 50] width 11 height 11
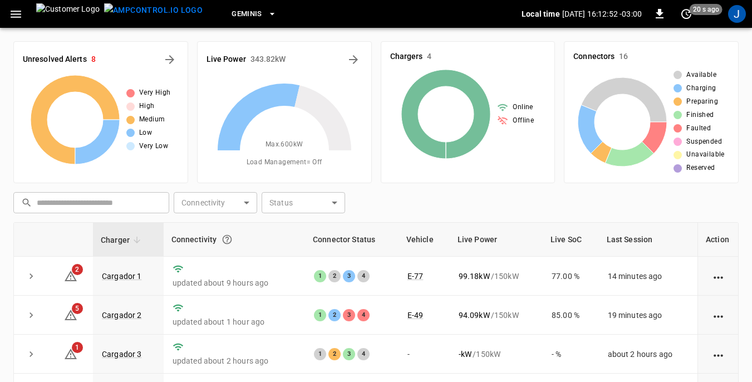
scroll to position [56, 0]
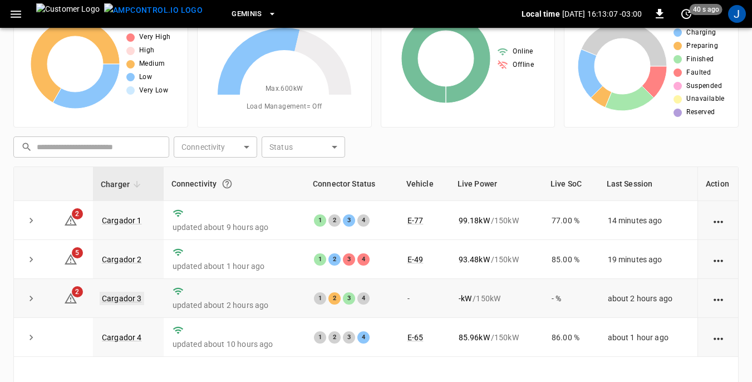
click at [115, 299] on link "Cargador 3" at bounding box center [122, 298] width 45 height 13
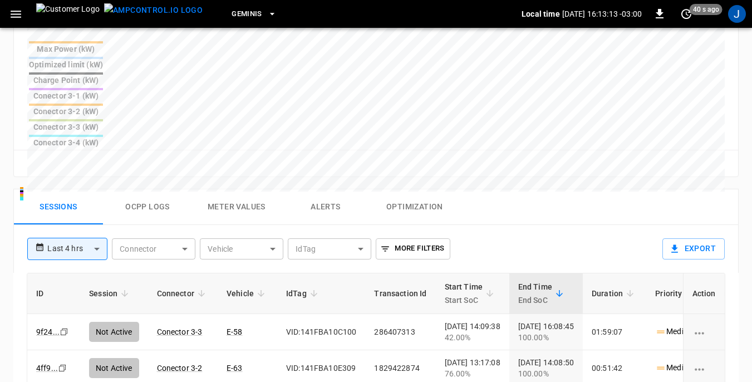
scroll to position [501, 0]
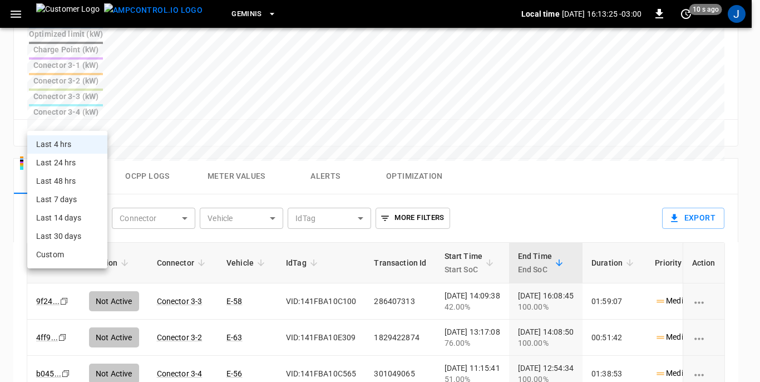
click at [98, 119] on body "**********" at bounding box center [380, 25] width 760 height 1053
click at [66, 163] on li "Last 24 hrs" at bounding box center [67, 163] width 80 height 18
type input "**********"
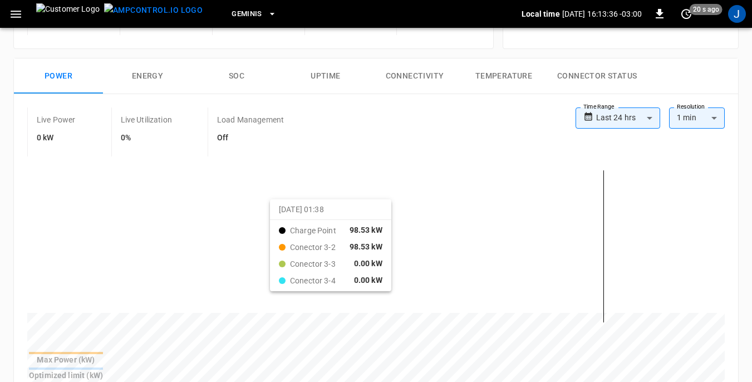
scroll to position [0, 0]
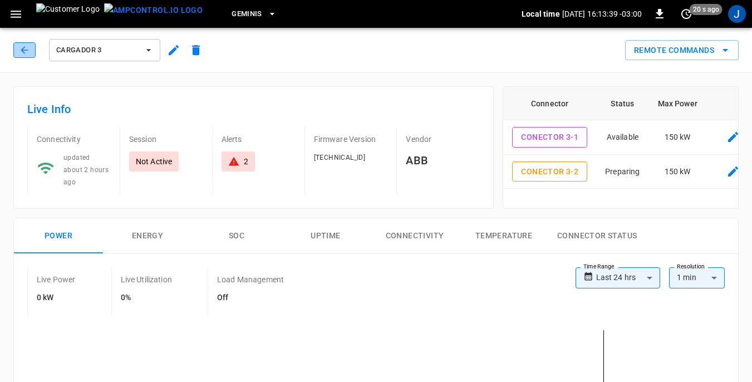
click at [28, 48] on icon "button" at bounding box center [24, 50] width 11 height 11
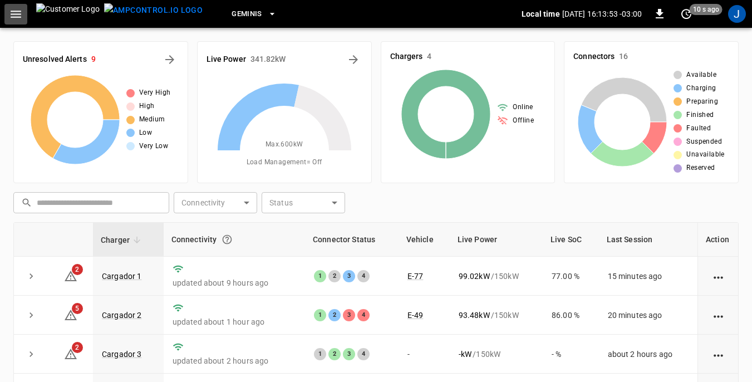
click at [12, 12] on icon "button" at bounding box center [16, 14] width 14 height 14
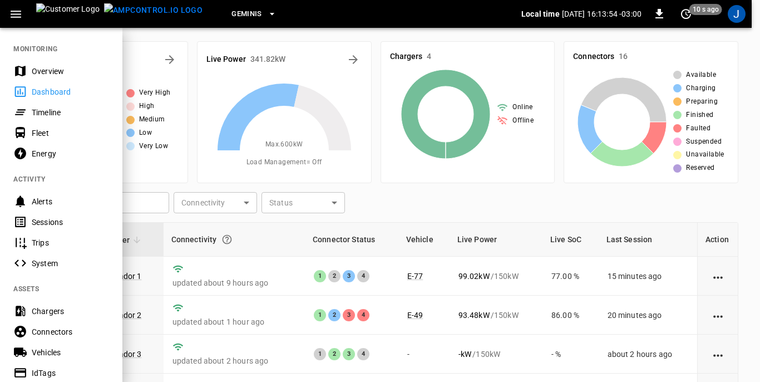
click at [45, 219] on div "Sessions" at bounding box center [70, 221] width 77 height 11
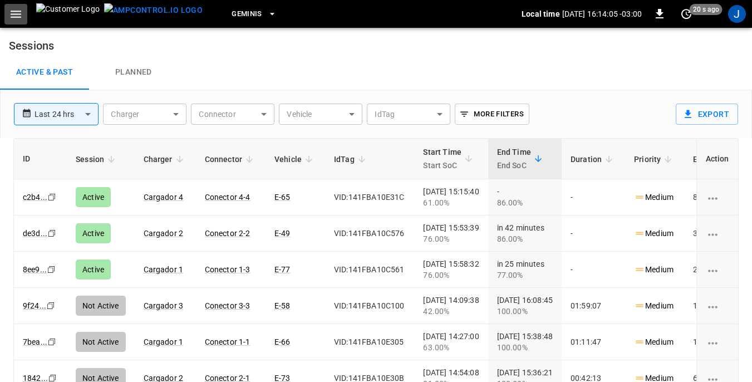
click at [16, 12] on icon "button" at bounding box center [16, 14] width 14 height 14
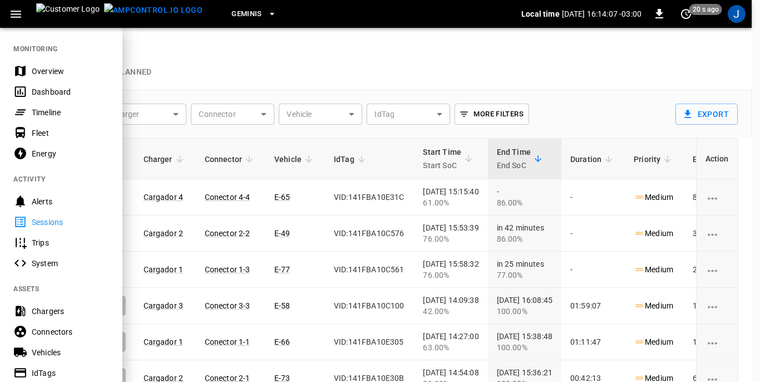
click at [44, 91] on div "Dashboard" at bounding box center [70, 91] width 77 height 11
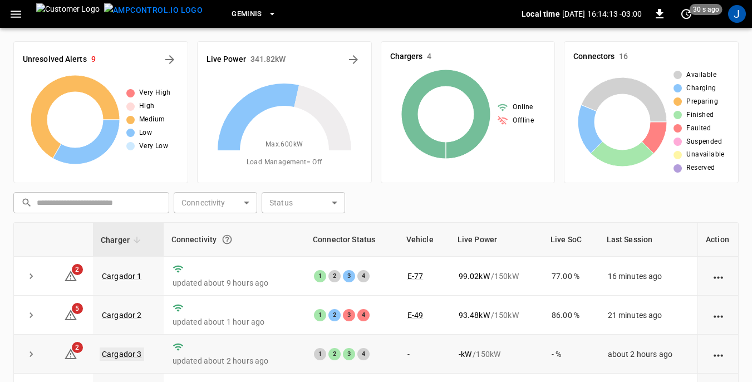
click at [119, 356] on link "Cargador 3" at bounding box center [122, 353] width 45 height 13
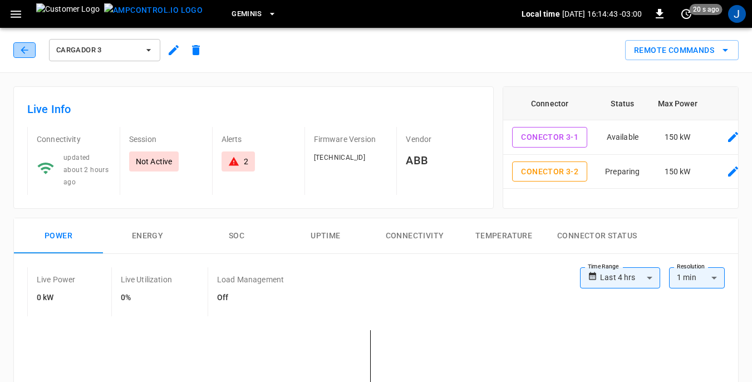
click at [22, 52] on icon "button" at bounding box center [24, 50] width 11 height 11
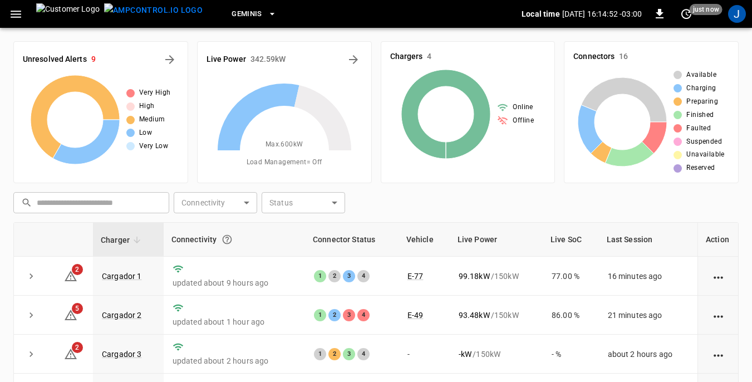
click at [12, 14] on icon "button" at bounding box center [16, 14] width 11 height 7
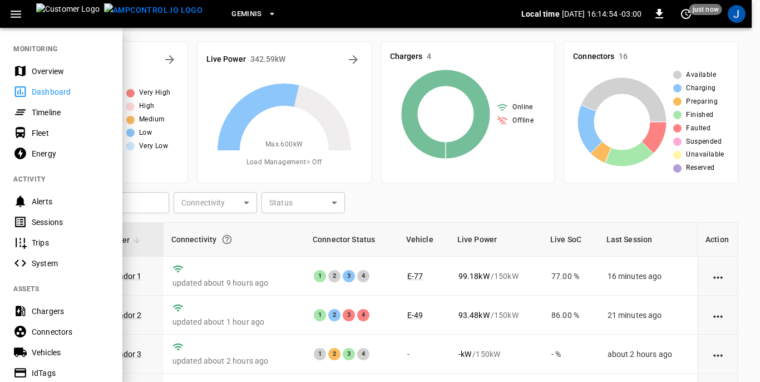
drag, startPoint x: 41, startPoint y: 221, endPoint x: 147, endPoint y: 210, distance: 106.8
click at [41, 221] on div "Sessions" at bounding box center [70, 221] width 77 height 11
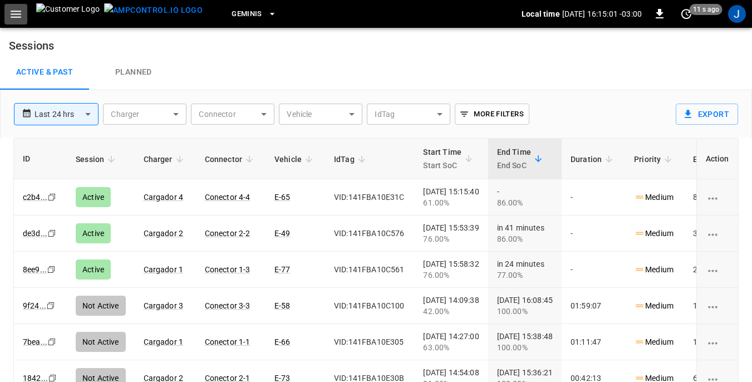
click at [16, 17] on icon "button" at bounding box center [16, 14] width 11 height 7
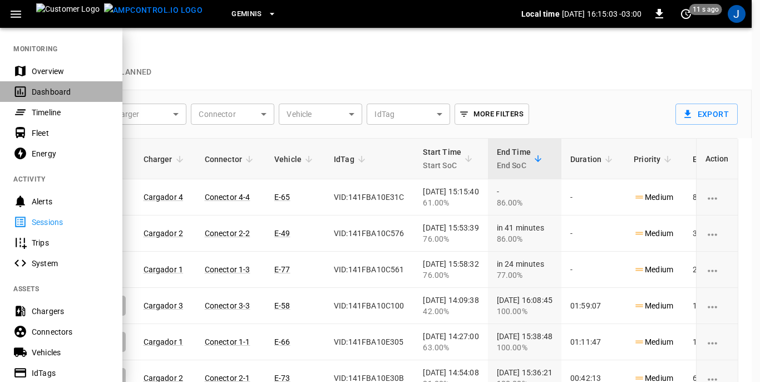
click at [41, 93] on div "Dashboard" at bounding box center [70, 91] width 77 height 11
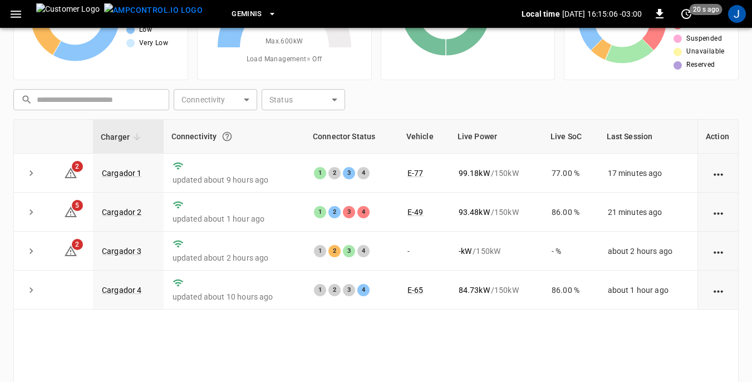
scroll to position [111, 0]
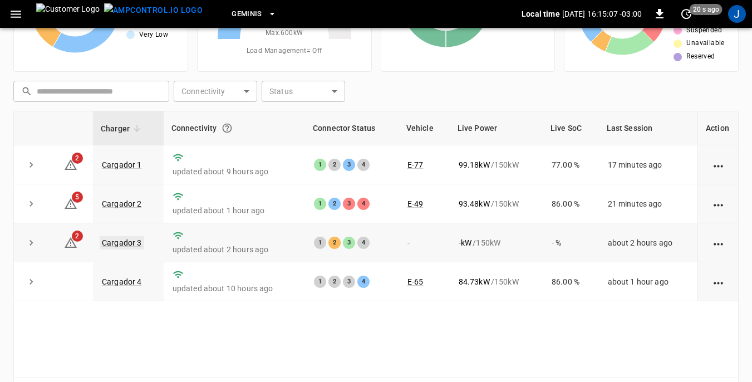
click at [126, 241] on link "Cargador 3" at bounding box center [122, 242] width 45 height 13
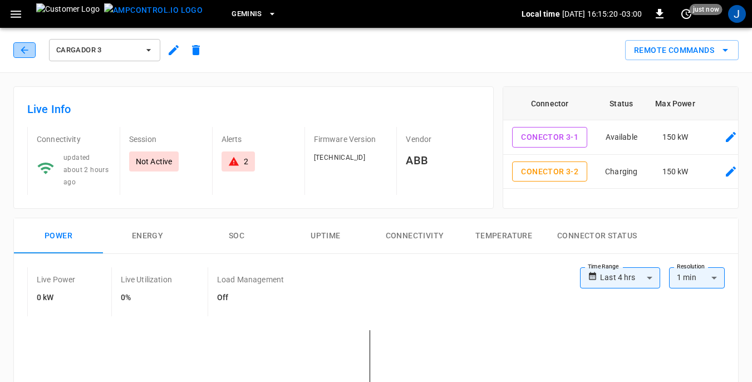
click at [21, 49] on icon "button" at bounding box center [24, 50] width 11 height 11
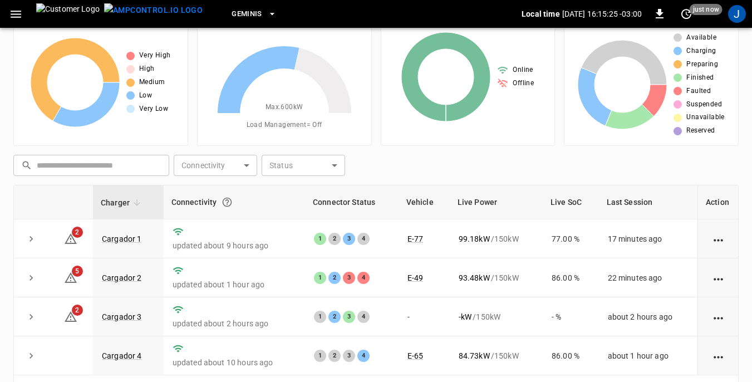
scroll to position [56, 0]
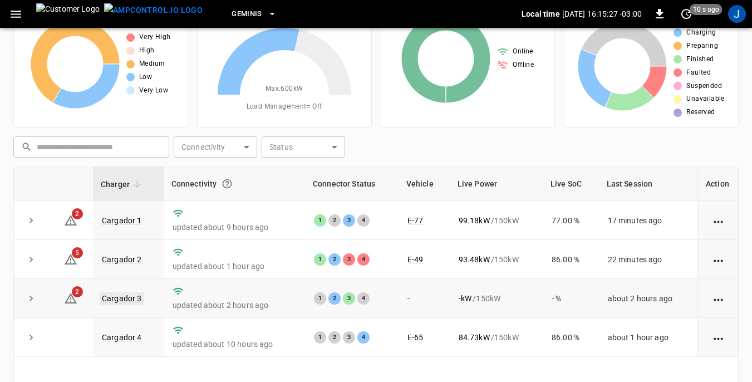
click at [119, 294] on link "Cargador 3" at bounding box center [122, 298] width 45 height 13
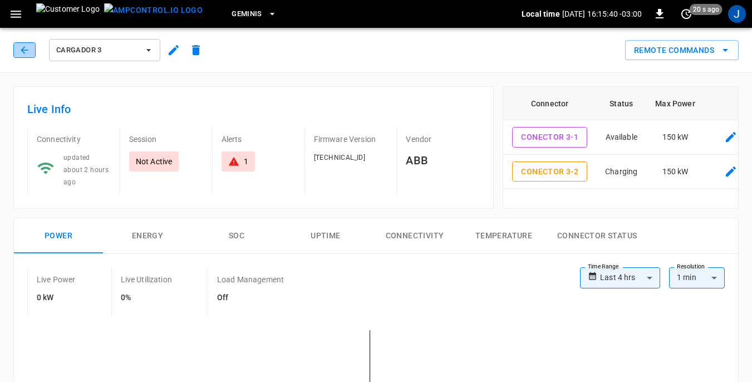
click at [20, 48] on icon "button" at bounding box center [24, 50] width 11 height 11
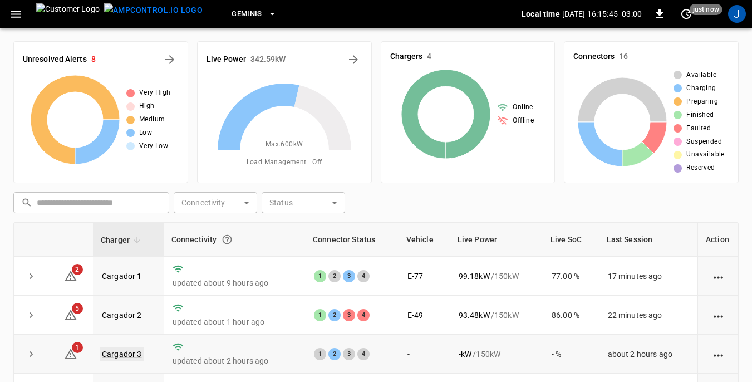
click at [119, 355] on link "Cargador 3" at bounding box center [122, 353] width 45 height 13
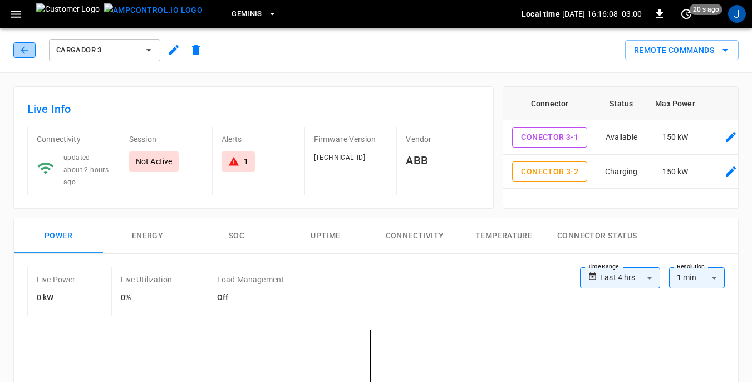
click at [19, 50] on icon "button" at bounding box center [24, 50] width 11 height 11
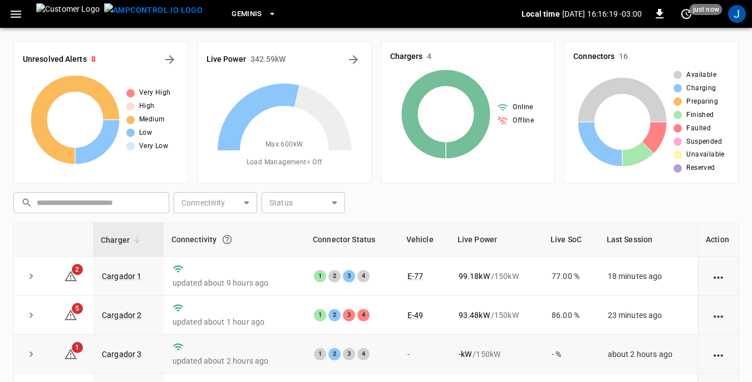
scroll to position [56, 0]
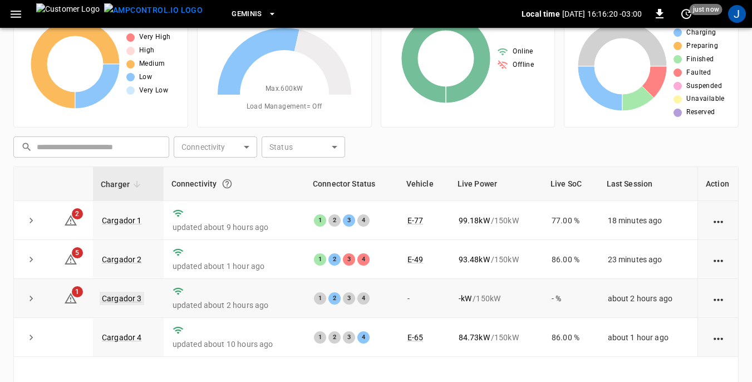
click at [122, 300] on link "Cargador 3" at bounding box center [122, 298] width 45 height 13
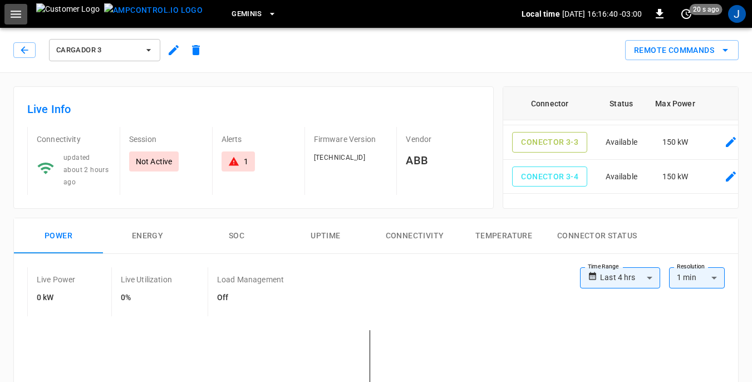
click at [14, 11] on icon "button" at bounding box center [16, 14] width 11 height 7
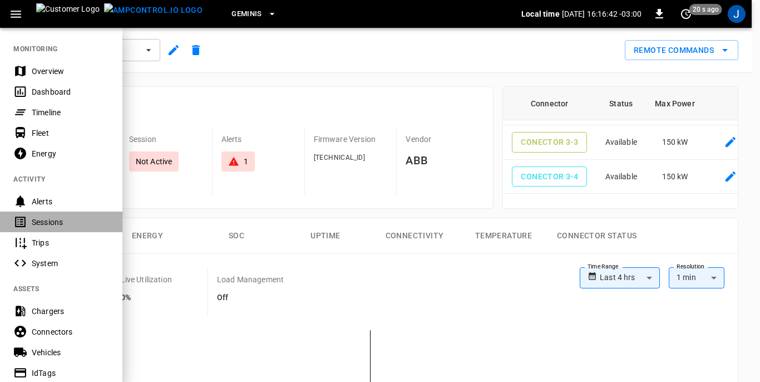
click at [41, 223] on div "Sessions" at bounding box center [70, 221] width 77 height 11
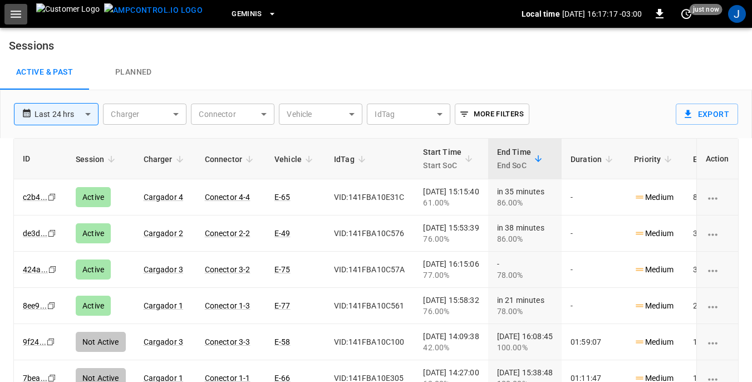
click at [14, 14] on icon "button" at bounding box center [16, 14] width 11 height 7
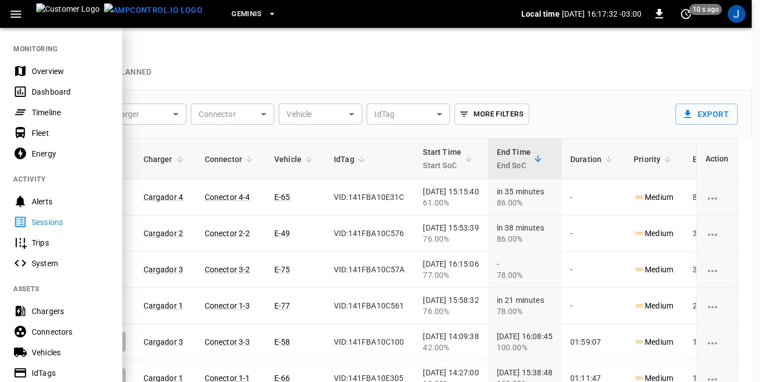
click at [224, 78] on div at bounding box center [380, 191] width 760 height 382
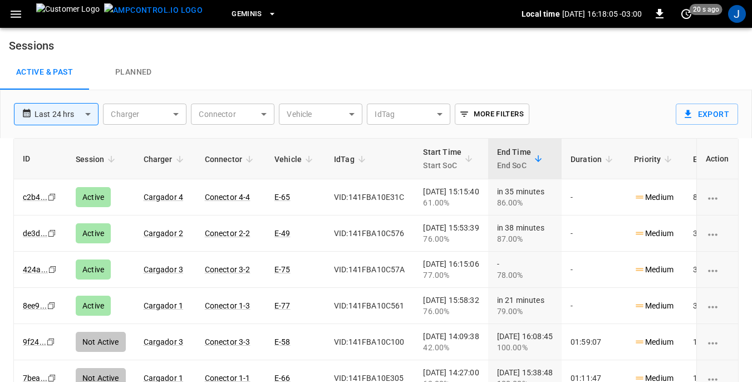
click at [17, 12] on icon "button" at bounding box center [16, 14] width 14 height 14
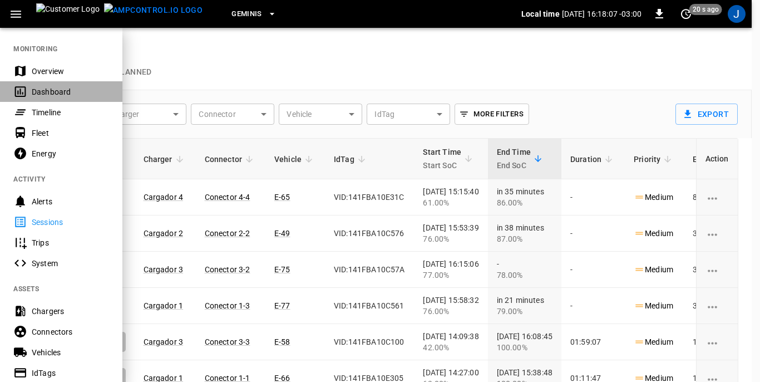
click at [47, 91] on div "Dashboard" at bounding box center [70, 91] width 77 height 11
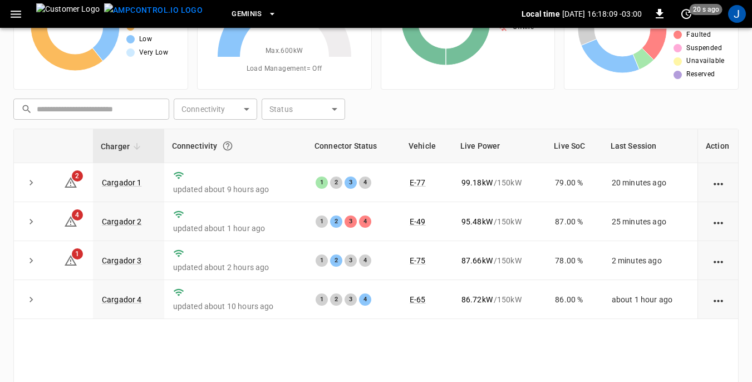
scroll to position [111, 0]
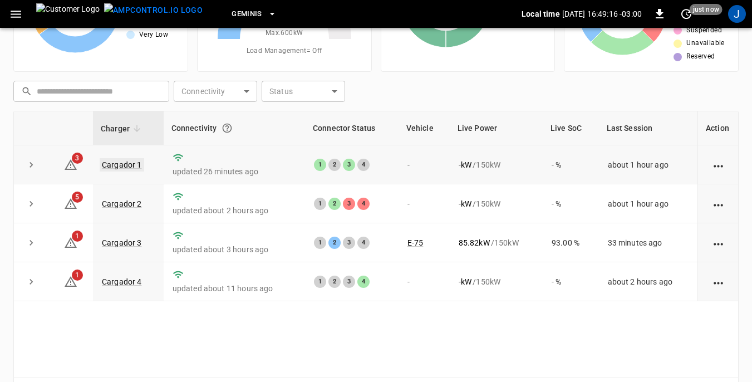
click at [115, 160] on link "Cargador 1" at bounding box center [122, 164] width 45 height 13
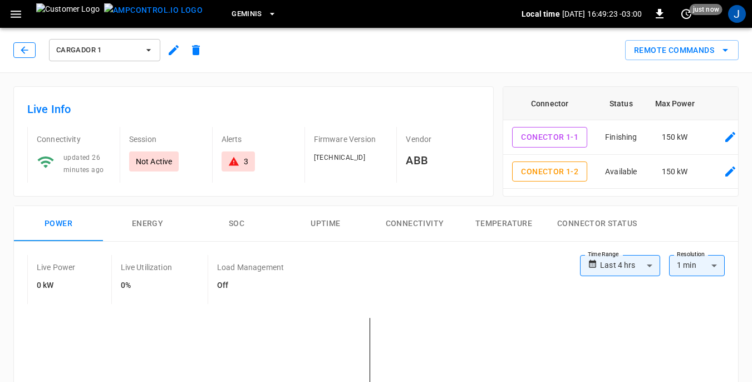
click at [23, 51] on icon "button" at bounding box center [24, 50] width 11 height 11
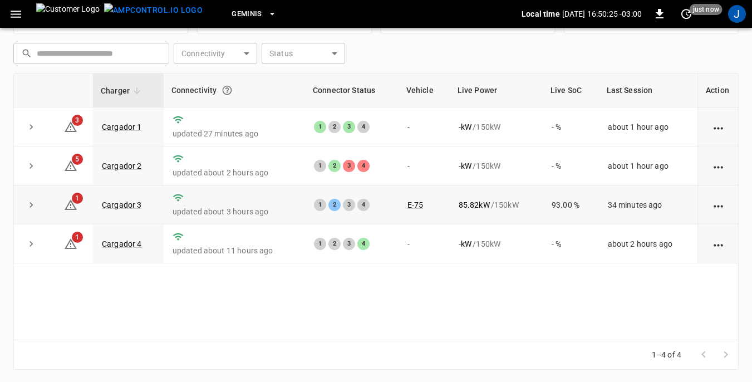
scroll to position [150, 0]
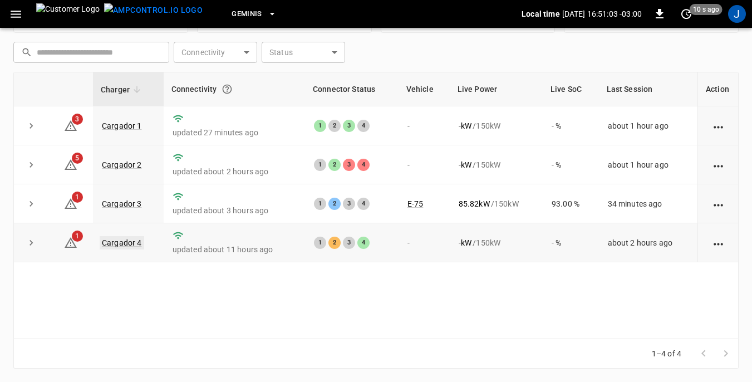
click at [117, 246] on link "Cargador 4" at bounding box center [122, 242] width 45 height 13
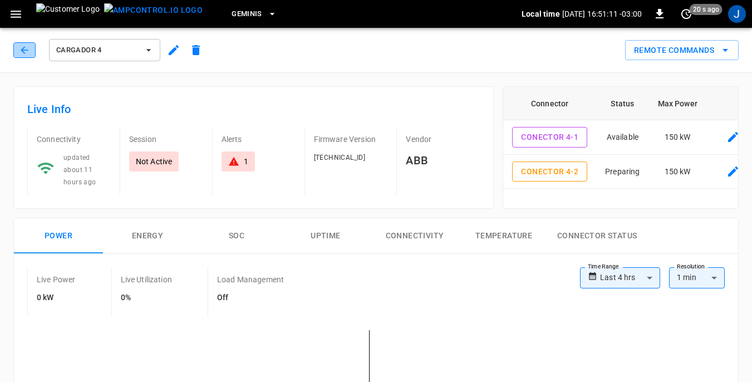
click at [19, 50] on icon "button" at bounding box center [24, 50] width 11 height 11
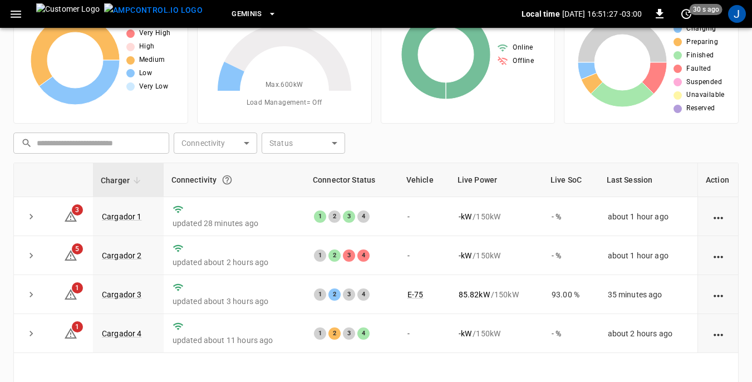
scroll to position [150, 0]
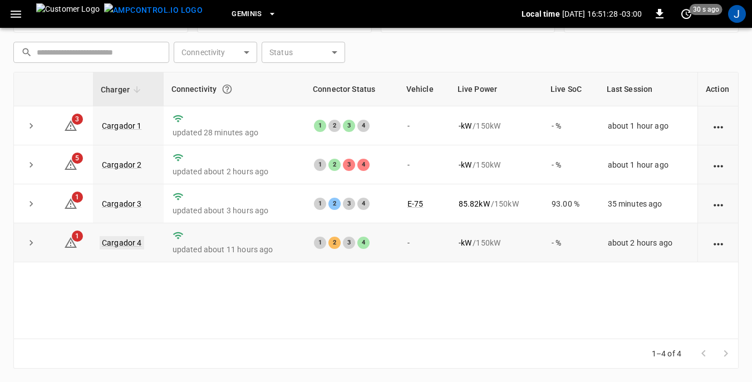
click at [108, 241] on link "Cargador 4" at bounding box center [122, 242] width 45 height 13
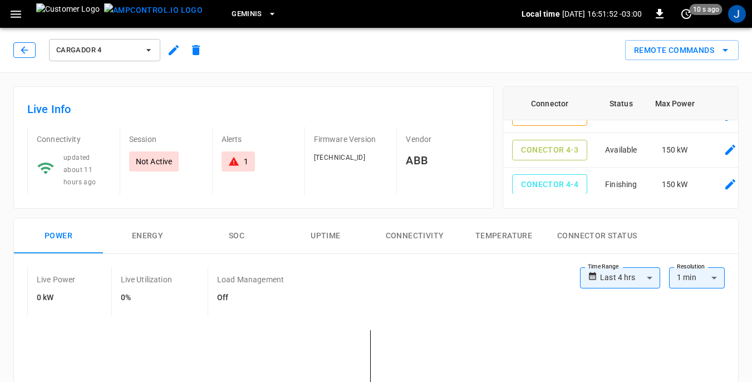
click at [26, 51] on icon "button" at bounding box center [24, 50] width 11 height 11
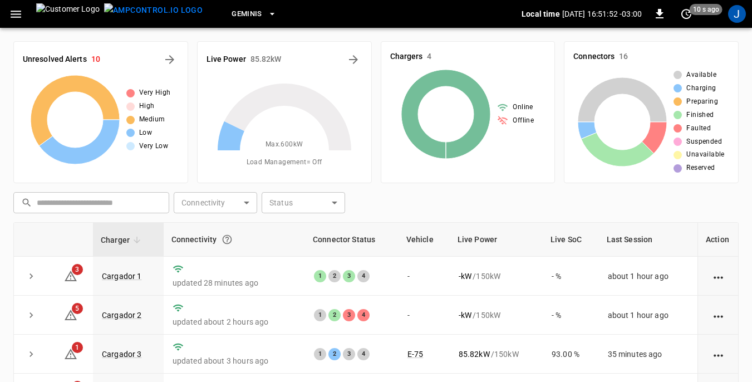
scroll to position [150, 0]
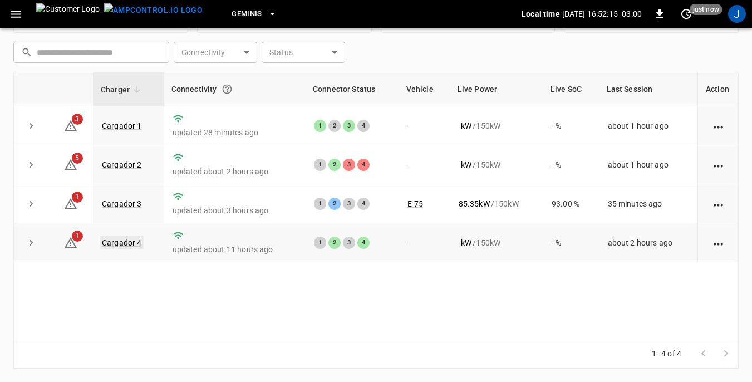
click at [116, 246] on link "Cargador 4" at bounding box center [122, 242] width 45 height 13
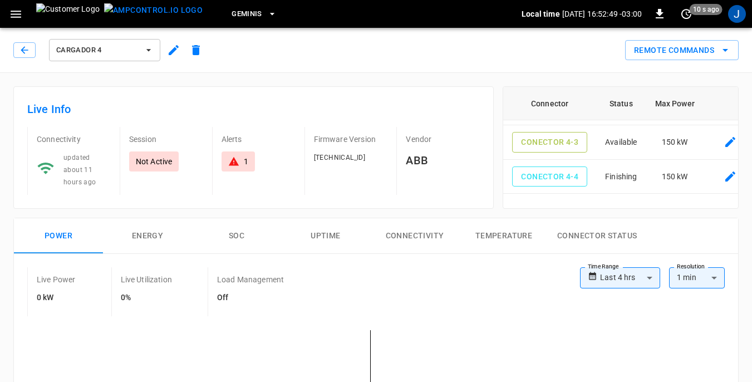
scroll to position [72, 0]
click at [23, 51] on icon "button" at bounding box center [24, 50] width 11 height 11
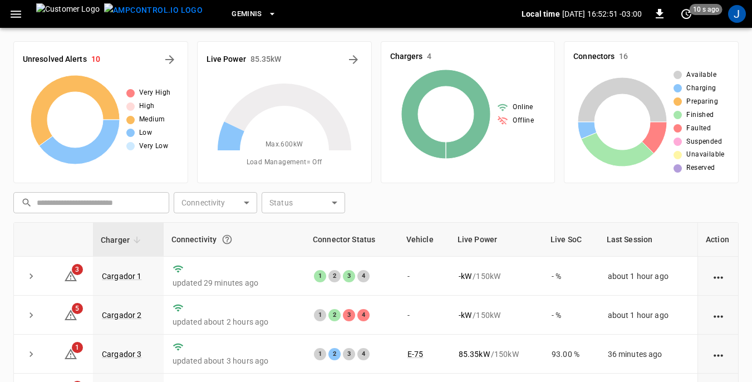
scroll to position [150, 0]
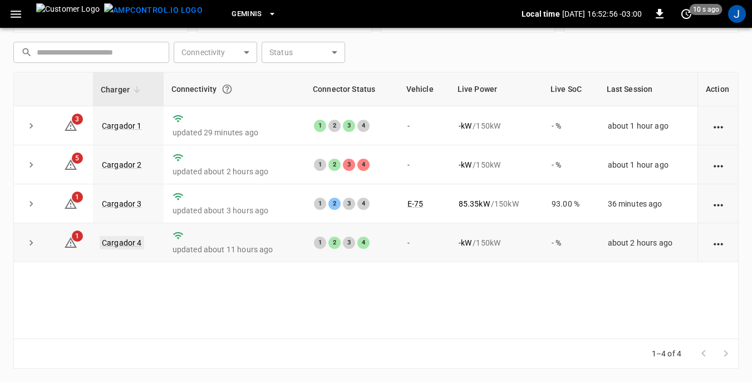
click at [115, 246] on link "Cargador 4" at bounding box center [122, 242] width 45 height 13
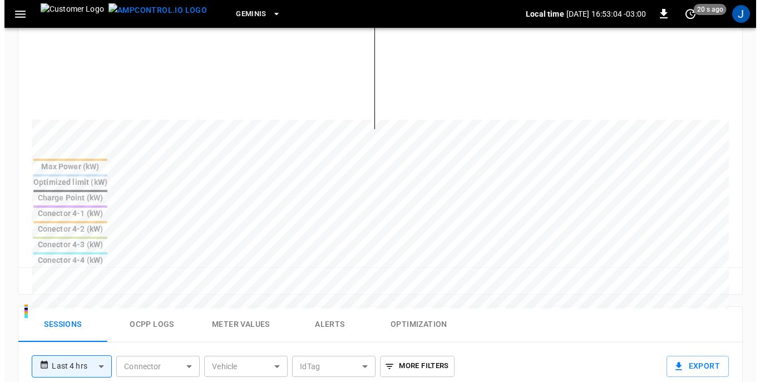
scroll to position [334, 0]
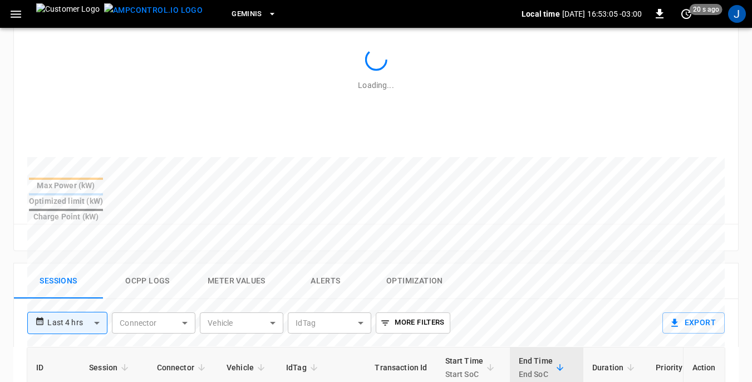
click at [16, 12] on icon "button" at bounding box center [16, 14] width 14 height 14
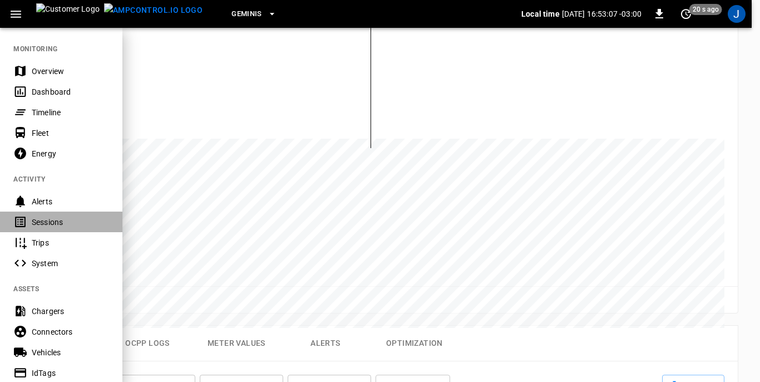
click at [47, 222] on div "Sessions" at bounding box center [70, 221] width 77 height 11
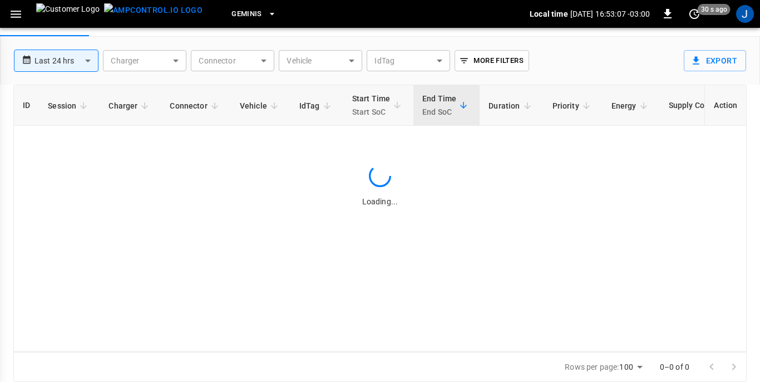
scroll to position [53, 0]
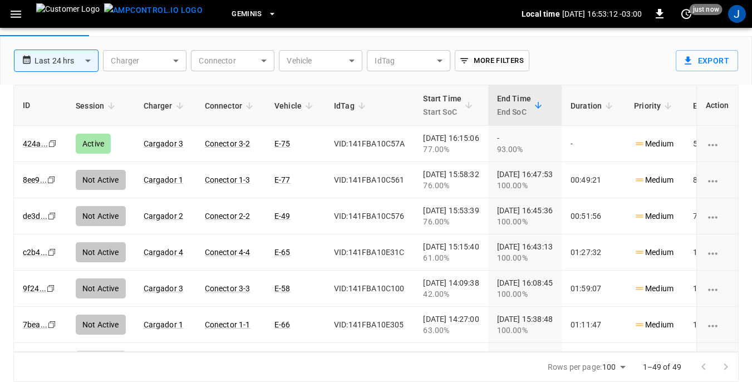
click at [353, 60] on body "**********" at bounding box center [376, 164] width 752 height 435
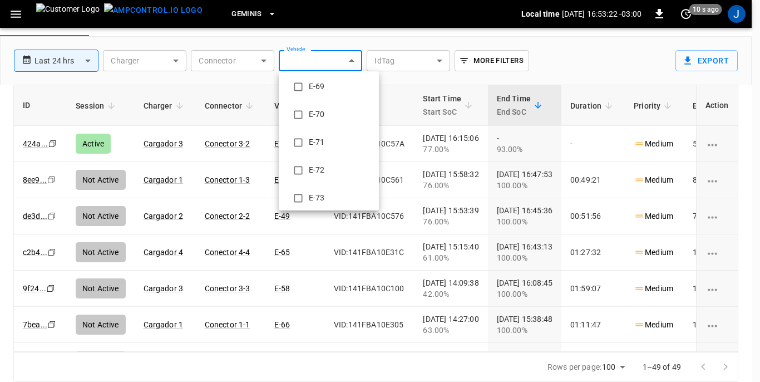
scroll to position [779, 0]
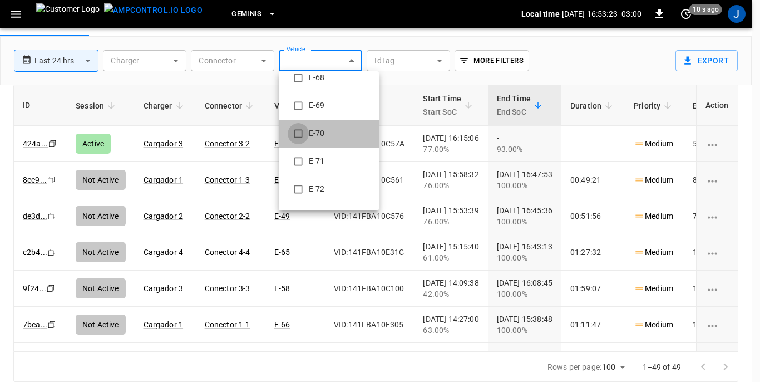
type input "**********"
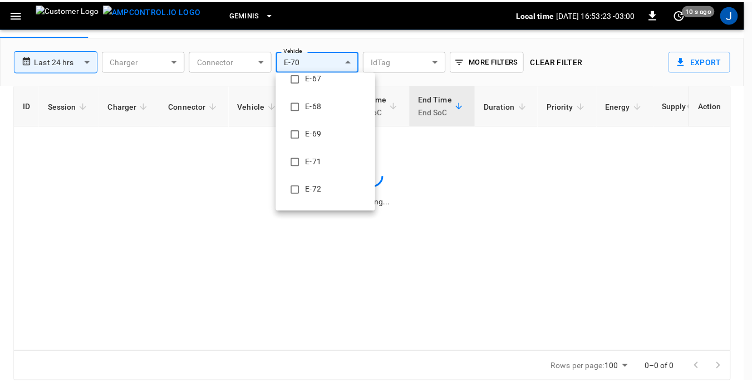
scroll to position [0, 0]
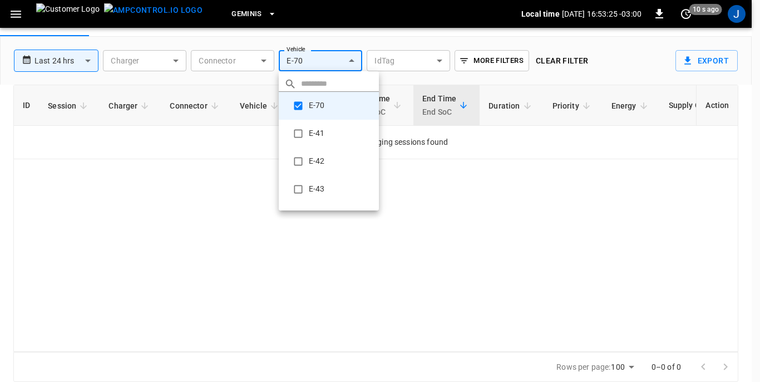
drag, startPoint x: 198, startPoint y: 192, endPoint x: 180, endPoint y: 132, distance: 62.1
click at [199, 189] on div at bounding box center [380, 191] width 760 height 382
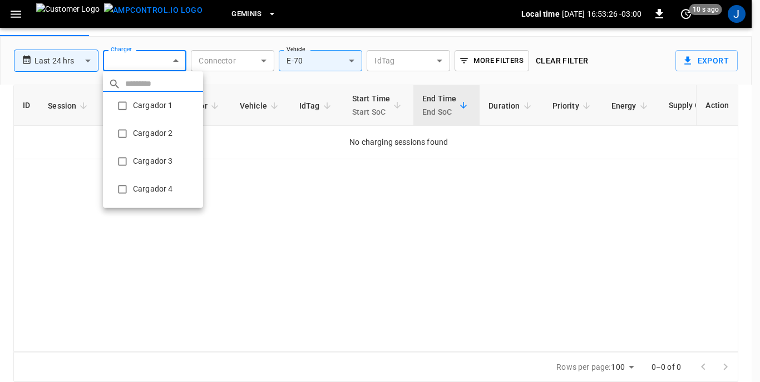
click at [176, 61] on body "**********" at bounding box center [380, 164] width 760 height 435
click at [156, 101] on li "Cargador 1" at bounding box center [153, 106] width 100 height 28
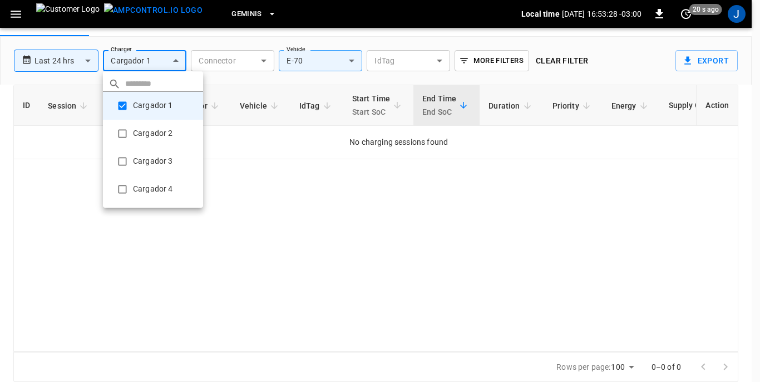
click at [175, 60] on div at bounding box center [380, 191] width 760 height 382
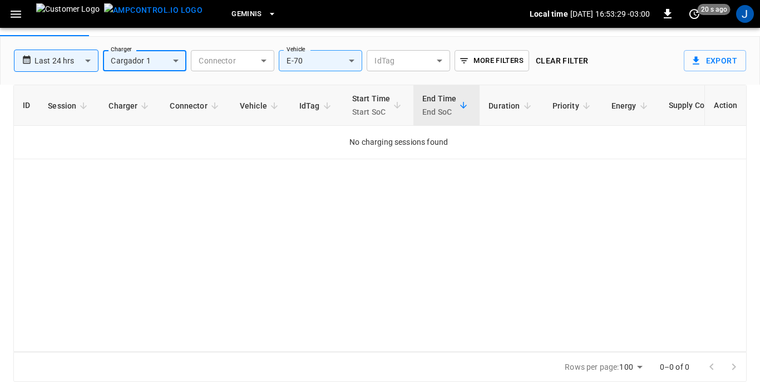
click at [176, 56] on body "**********" at bounding box center [380, 164] width 760 height 435
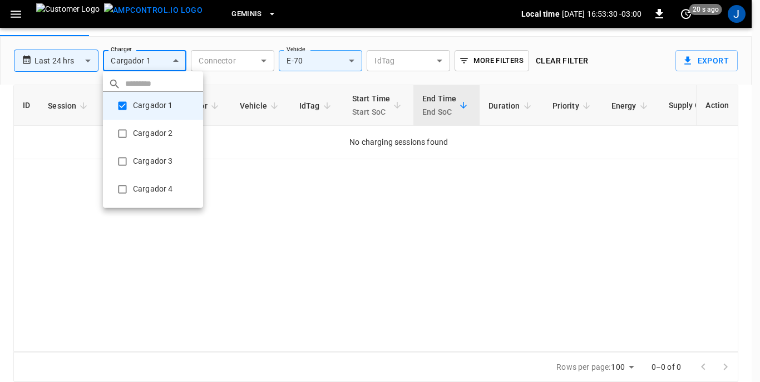
click at [142, 131] on li "Cargador 2" at bounding box center [153, 134] width 100 height 28
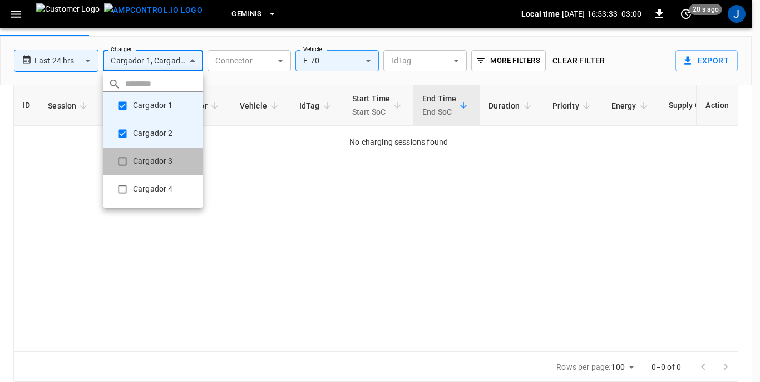
click at [143, 161] on li "Cargador 3" at bounding box center [153, 161] width 100 height 28
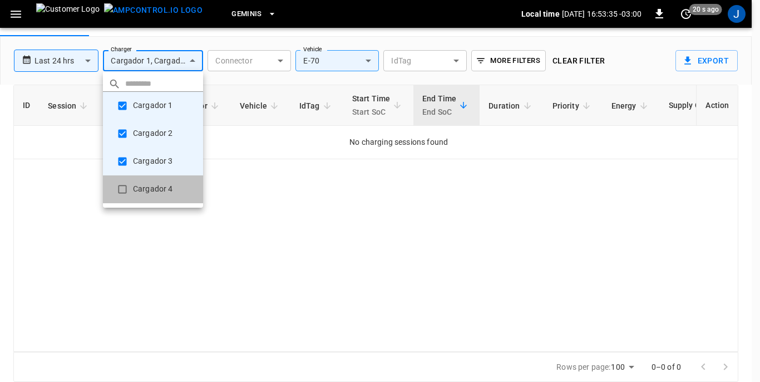
click at [141, 191] on li "Cargador 4" at bounding box center [153, 189] width 100 height 28
type input "**********"
click at [302, 286] on div at bounding box center [380, 191] width 760 height 382
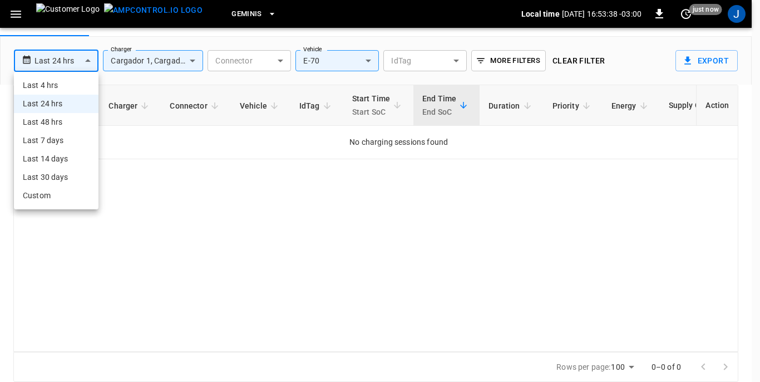
click at [90, 61] on body "**********" at bounding box center [380, 164] width 760 height 435
click at [55, 122] on li "Last 48 hrs" at bounding box center [56, 122] width 85 height 18
click at [87, 61] on body "**********" at bounding box center [380, 164] width 760 height 435
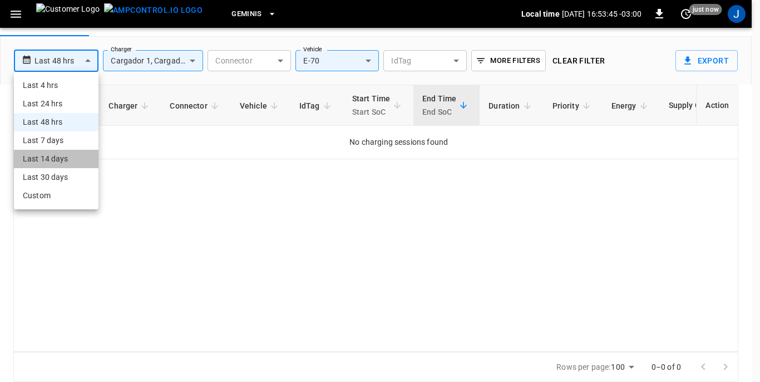
click at [45, 155] on li "Last 14 days" at bounding box center [56, 159] width 85 height 18
type input "**********"
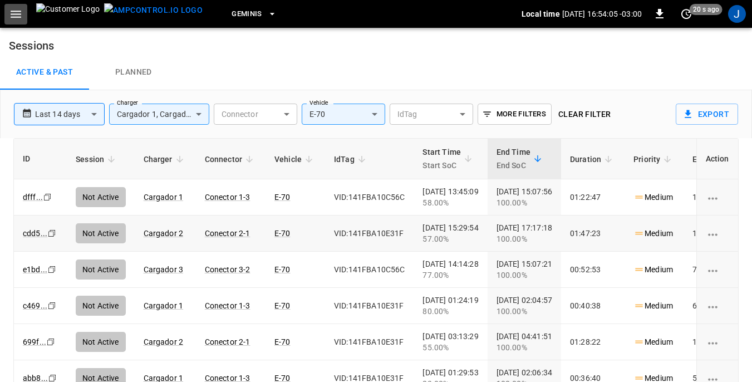
drag, startPoint x: 12, startPoint y: 8, endPoint x: 18, endPoint y: 26, distance: 19.2
click at [12, 9] on icon "button" at bounding box center [16, 14] width 14 height 14
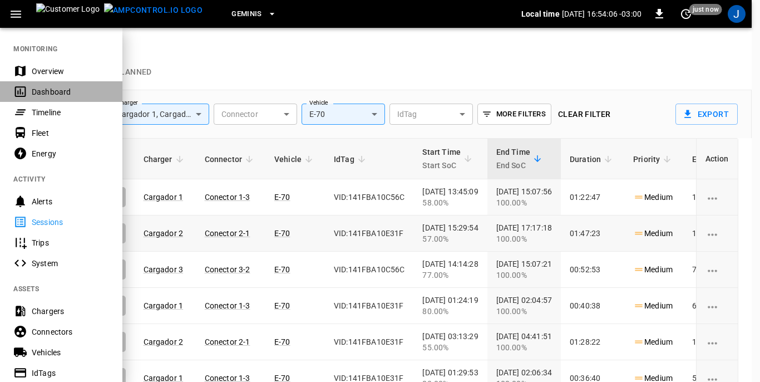
click at [32, 92] on div "Dashboard" at bounding box center [70, 91] width 77 height 11
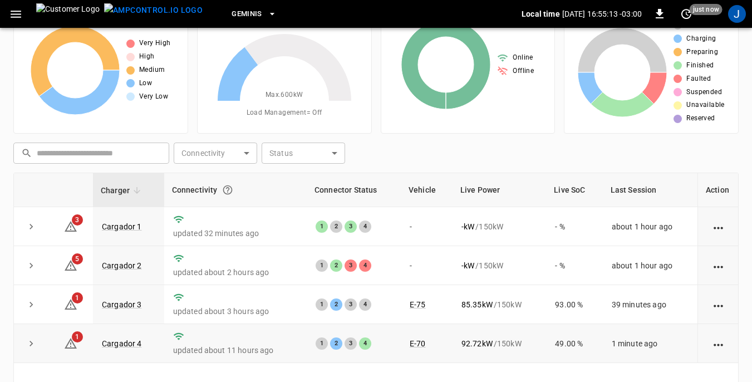
scroll to position [39, 0]
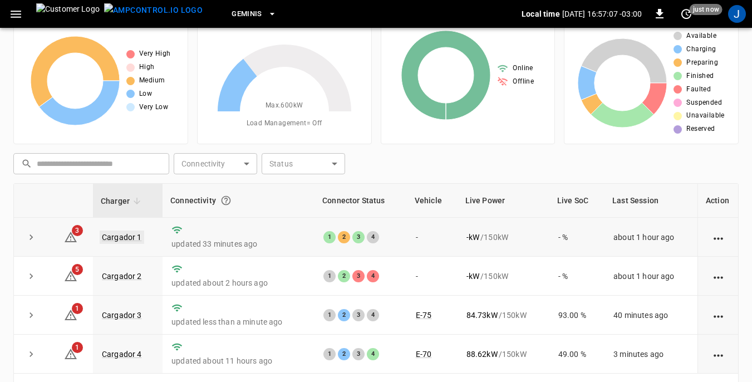
click at [127, 234] on link "Cargador 1" at bounding box center [122, 236] width 45 height 13
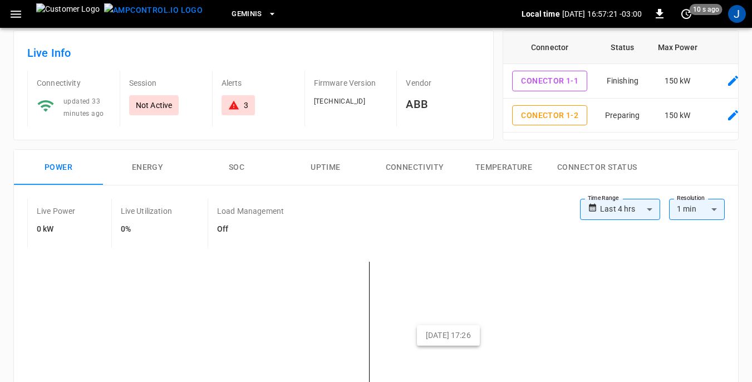
scroll to position [56, 0]
click at [19, 13] on icon "button" at bounding box center [16, 14] width 14 height 14
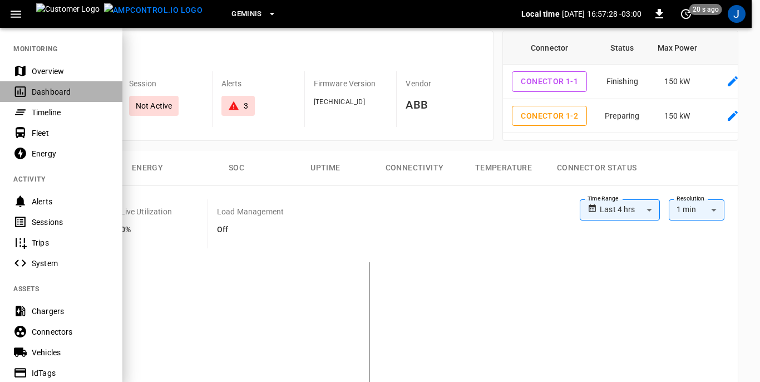
click at [47, 92] on div "Dashboard" at bounding box center [70, 91] width 77 height 11
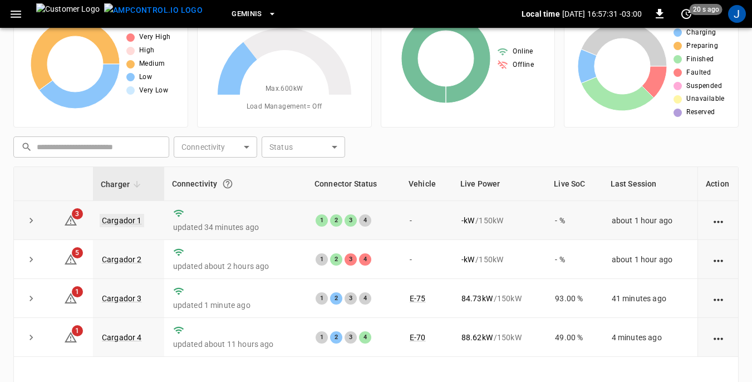
click at [129, 220] on link "Cargador 1" at bounding box center [122, 220] width 45 height 13
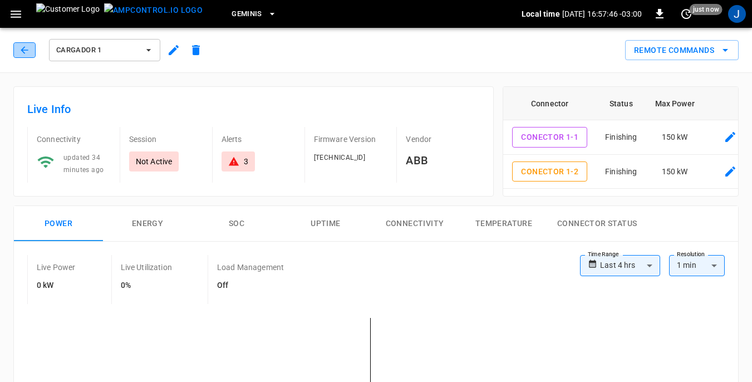
click at [26, 48] on icon "button" at bounding box center [24, 50] width 11 height 11
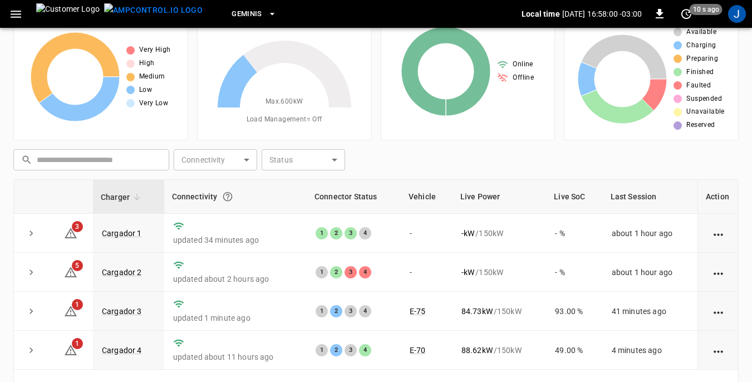
scroll to position [56, 0]
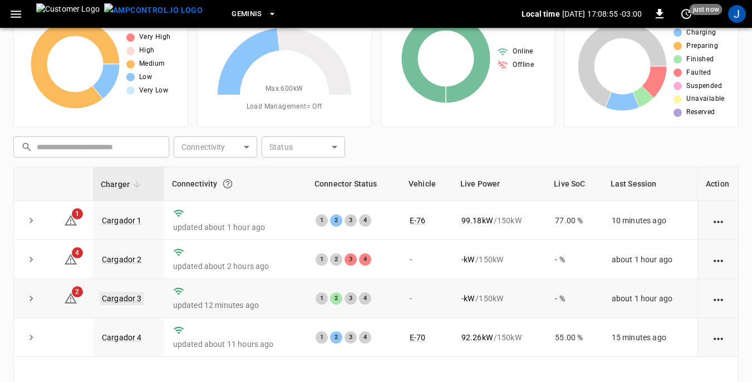
click at [124, 299] on link "Cargador 3" at bounding box center [122, 298] width 45 height 13
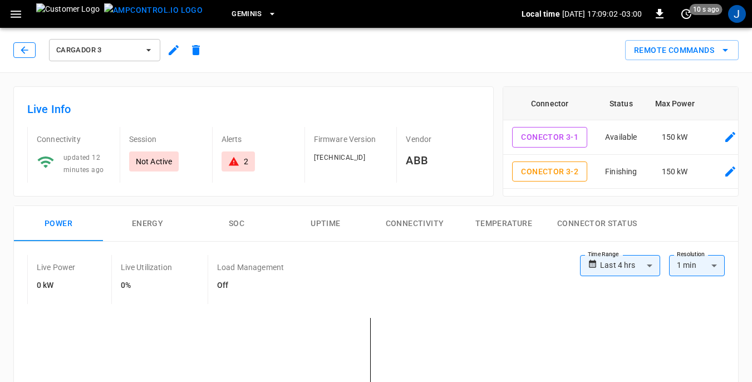
click at [27, 49] on icon "button" at bounding box center [24, 50] width 11 height 11
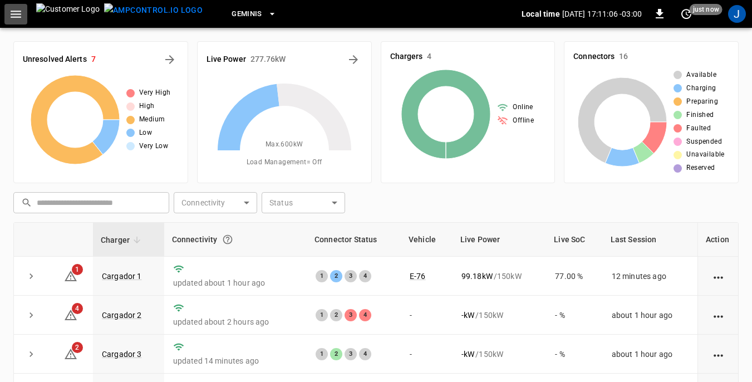
click at [16, 16] on icon "button" at bounding box center [16, 14] width 14 height 14
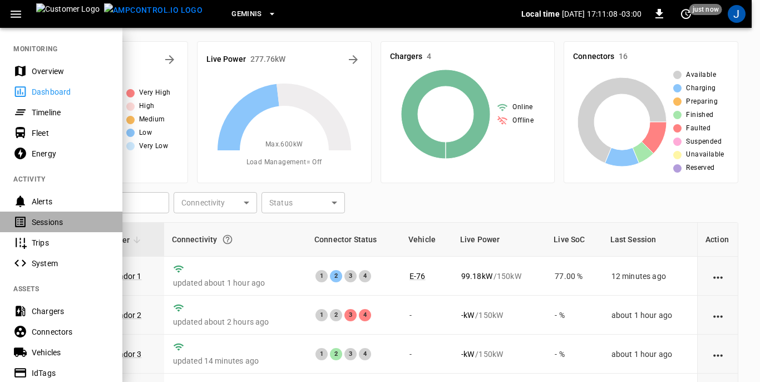
click at [54, 223] on div "Sessions" at bounding box center [70, 221] width 77 height 11
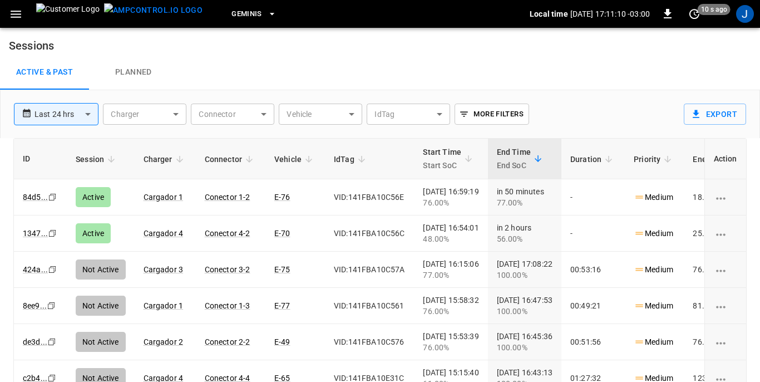
click at [352, 116] on body "**********" at bounding box center [380, 217] width 760 height 435
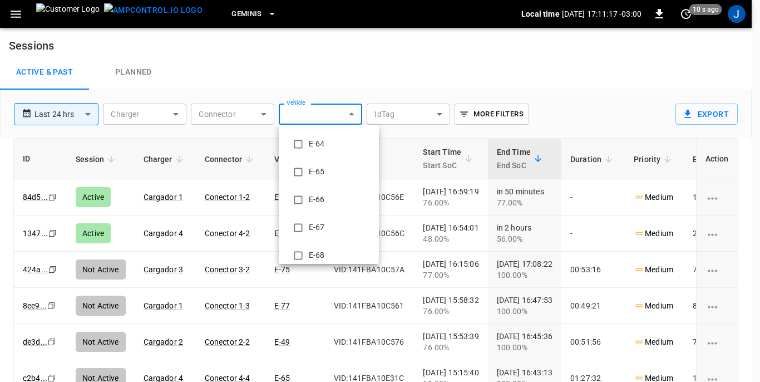
scroll to position [668, 0]
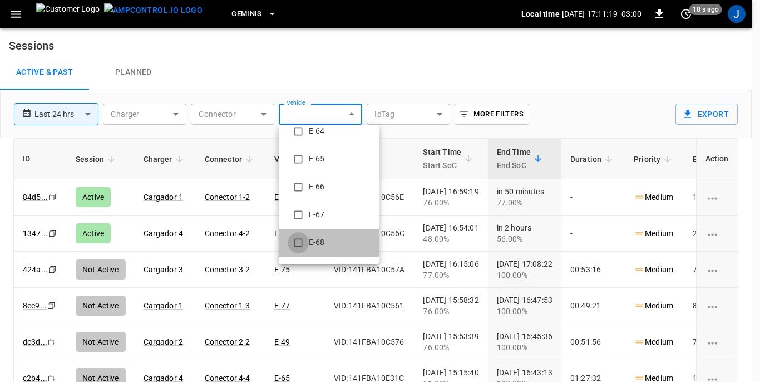
type input "**********"
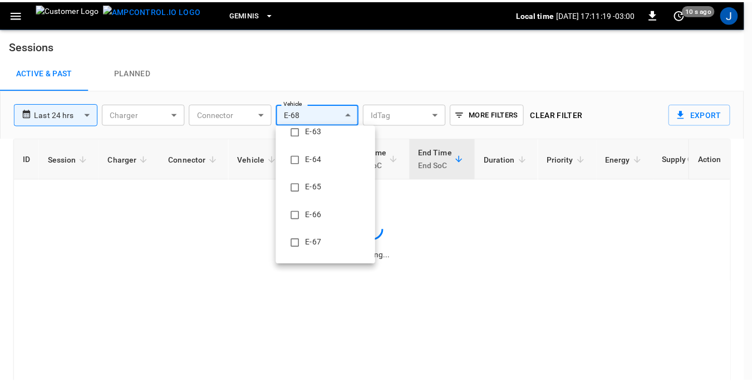
scroll to position [0, 0]
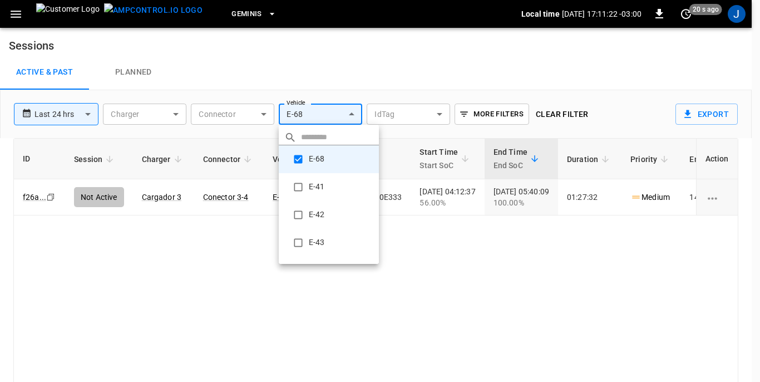
click at [460, 243] on div at bounding box center [380, 191] width 760 height 382
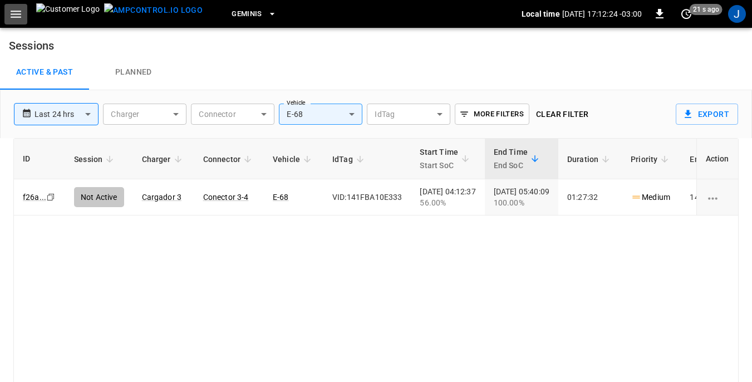
click at [16, 13] on icon "button" at bounding box center [16, 14] width 14 height 14
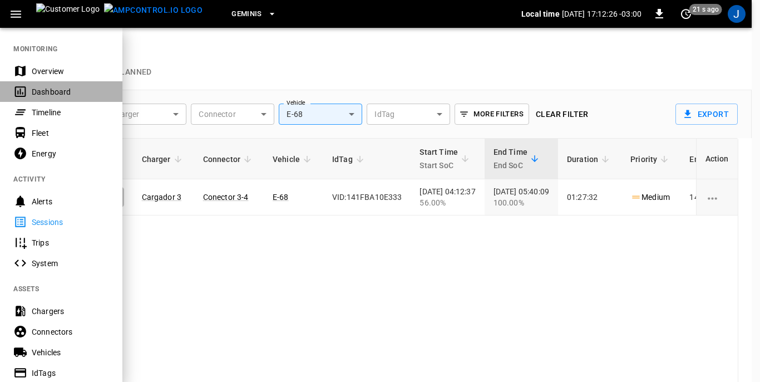
click at [48, 89] on div "Dashboard" at bounding box center [70, 91] width 77 height 11
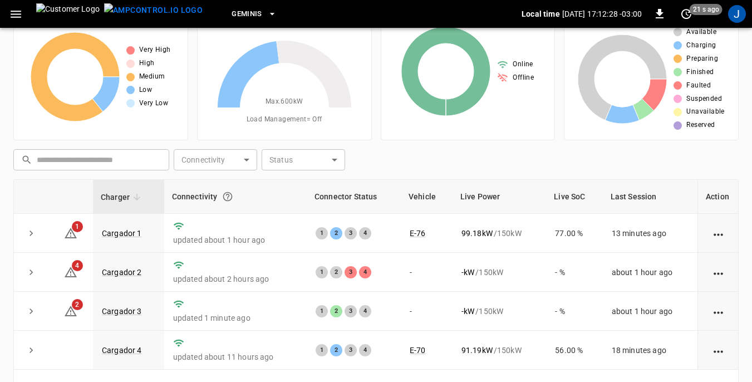
scroll to position [111, 0]
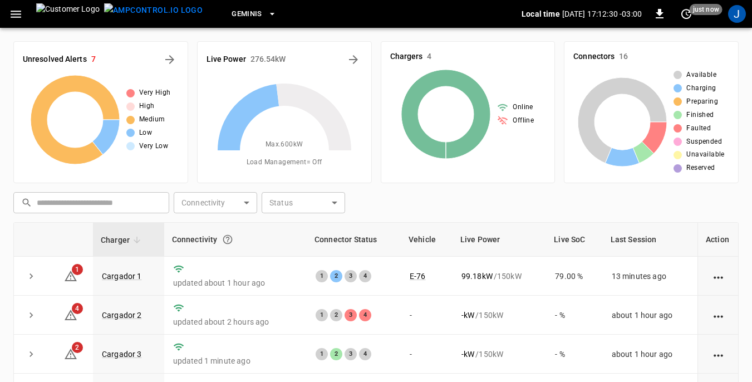
scroll to position [111, 0]
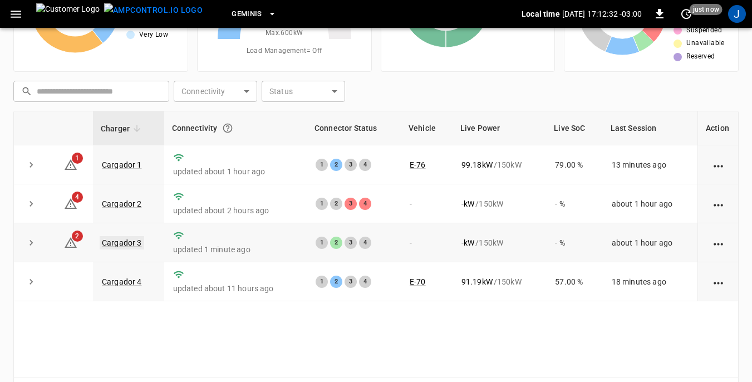
click at [117, 245] on link "Cargador 3" at bounding box center [122, 242] width 45 height 13
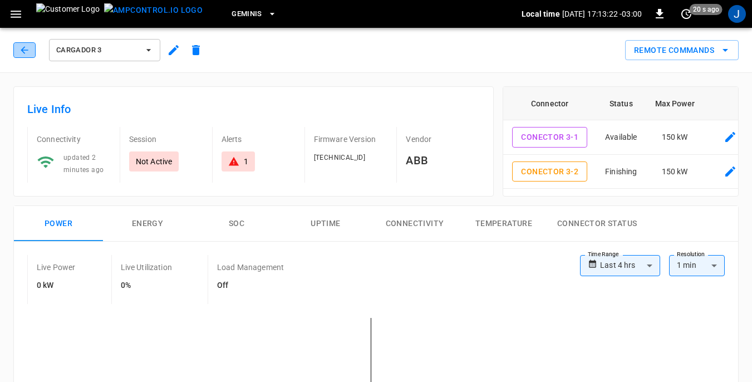
click at [26, 50] on icon "button" at bounding box center [24, 50] width 11 height 11
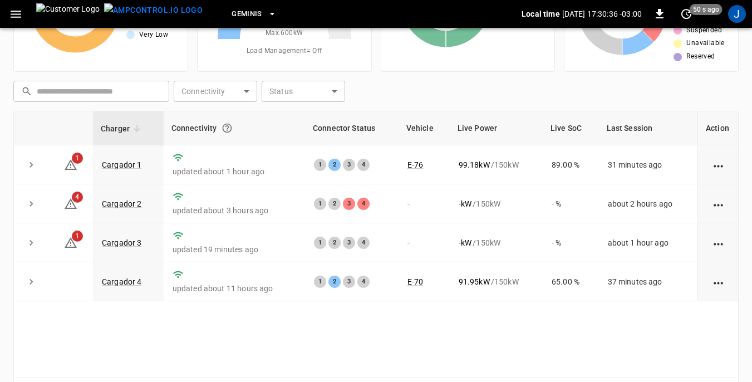
click at [545, 315] on div "Charger Connectivity Connector Status Vehicle Live Power Live SoC Last Session …" at bounding box center [375, 244] width 725 height 267
